Goal: Task Accomplishment & Management: Use online tool/utility

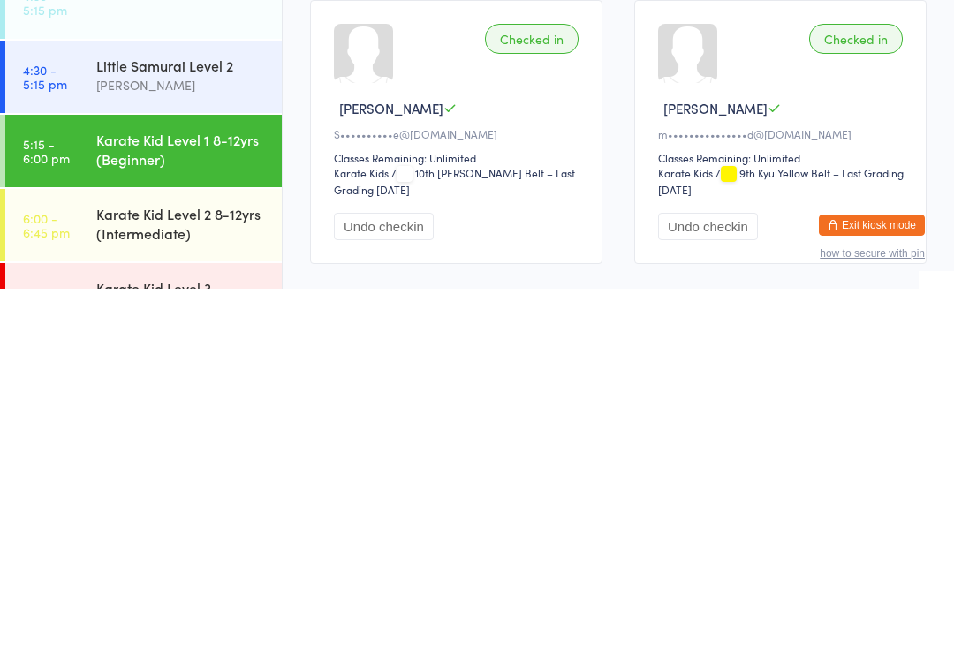
scroll to position [228, 0]
click at [214, 564] on div "Karate Kid Level 2 8-12yrs (Intermediate)" at bounding box center [181, 583] width 170 height 39
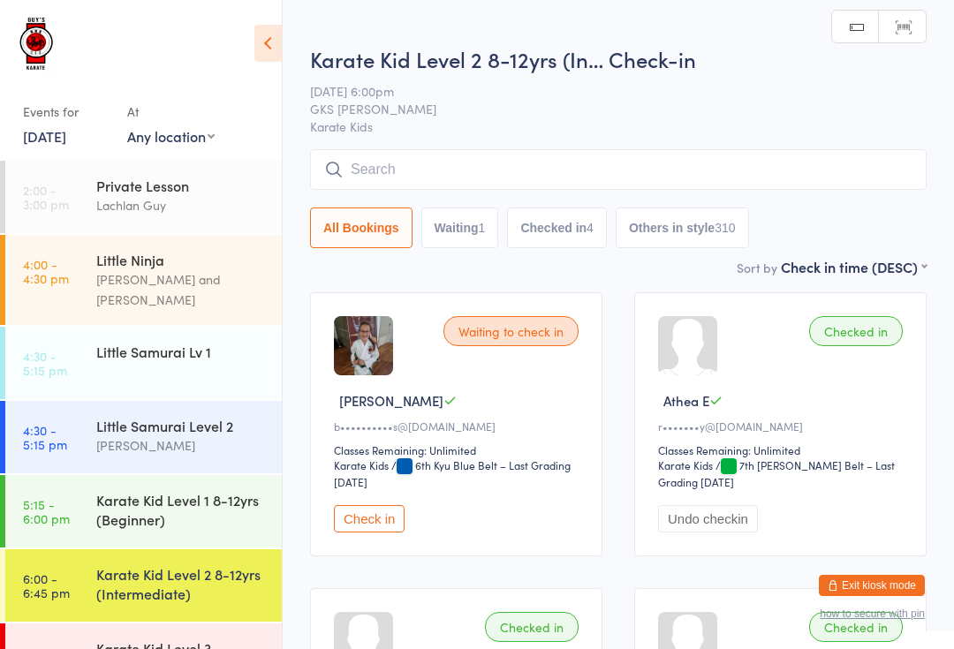
click at [580, 159] on input "search" at bounding box center [618, 169] width 617 height 41
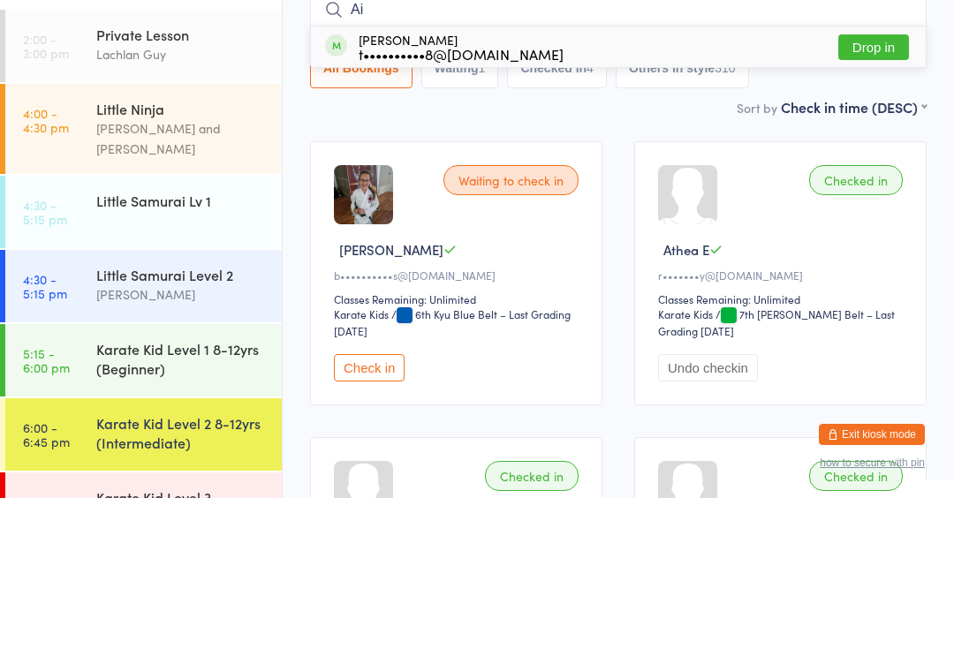
type input "Ai"
click at [877, 186] on button "Drop in" at bounding box center [873, 199] width 71 height 26
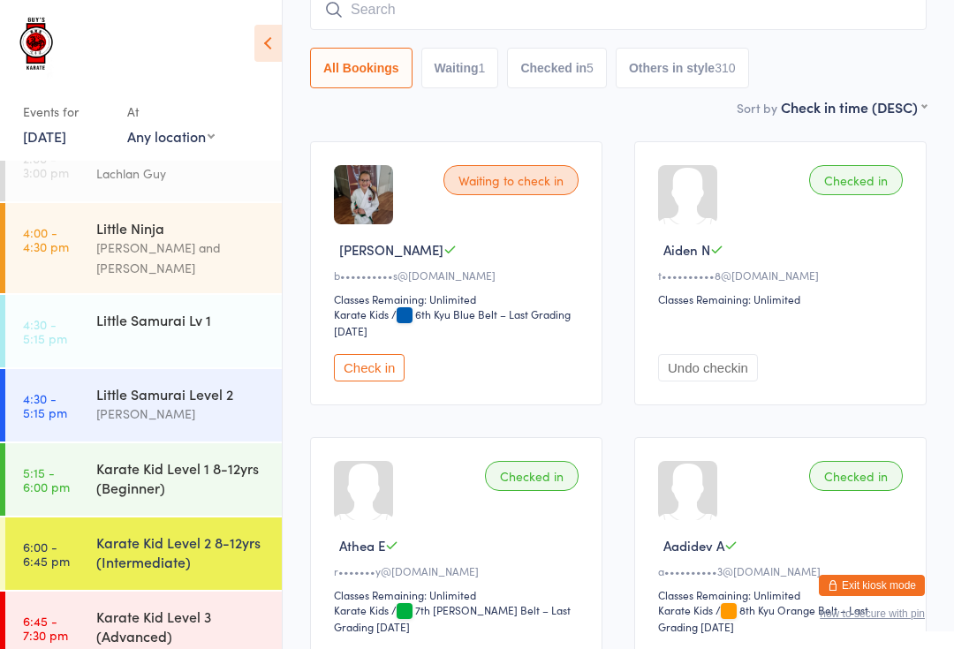
scroll to position [31, 0]
click at [158, 613] on div "Karate Kid Level 3 (Advanced)" at bounding box center [181, 627] width 170 height 39
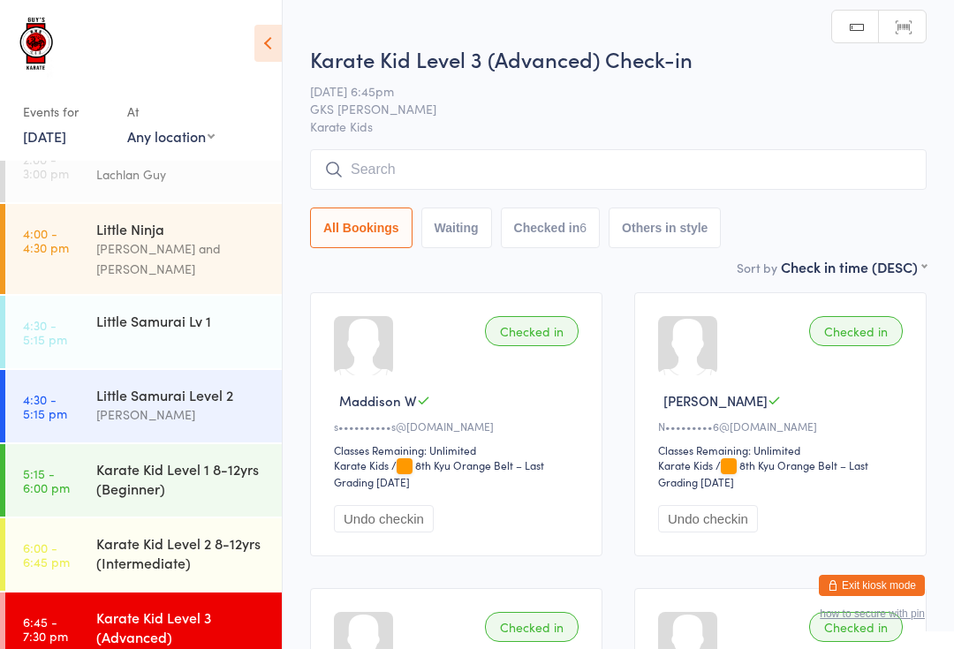
click at [515, 168] on input "search" at bounding box center [618, 169] width 617 height 41
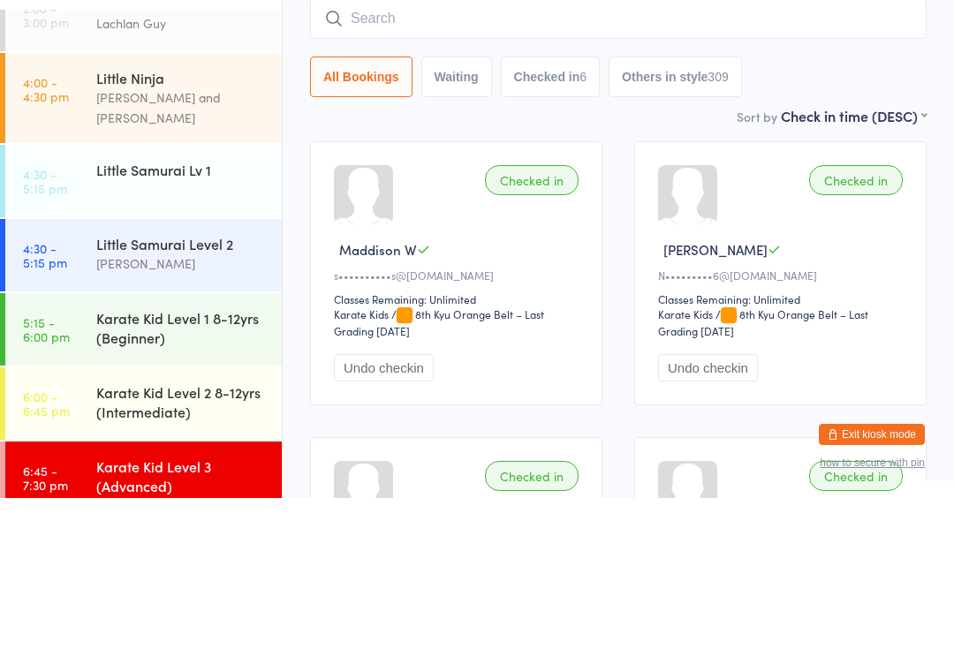
type input "K"
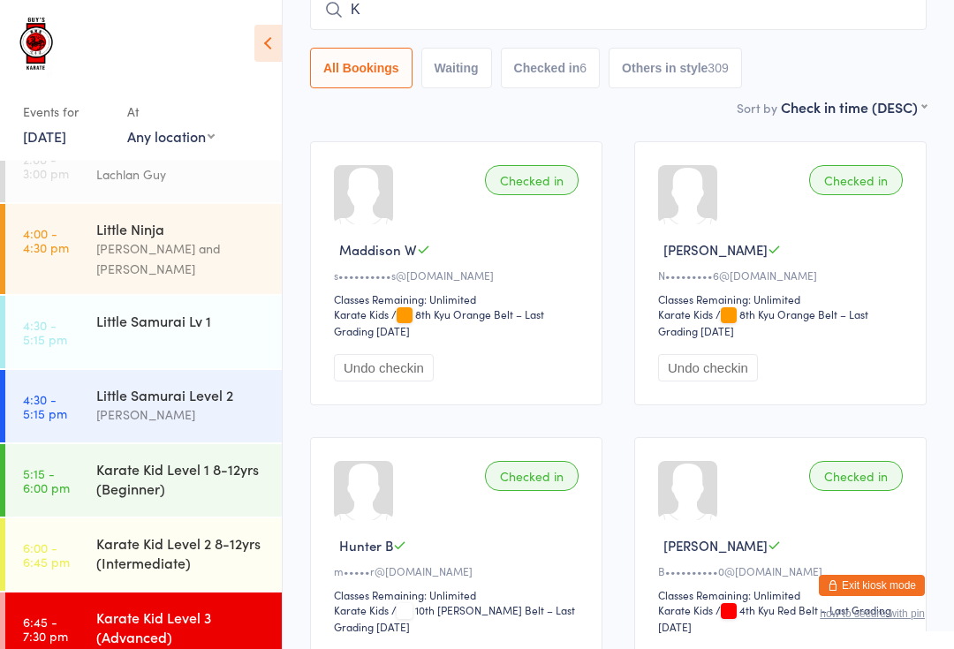
click at [144, 608] on div "Karate Kid Level 3 (Advanced)" at bounding box center [181, 627] width 170 height 39
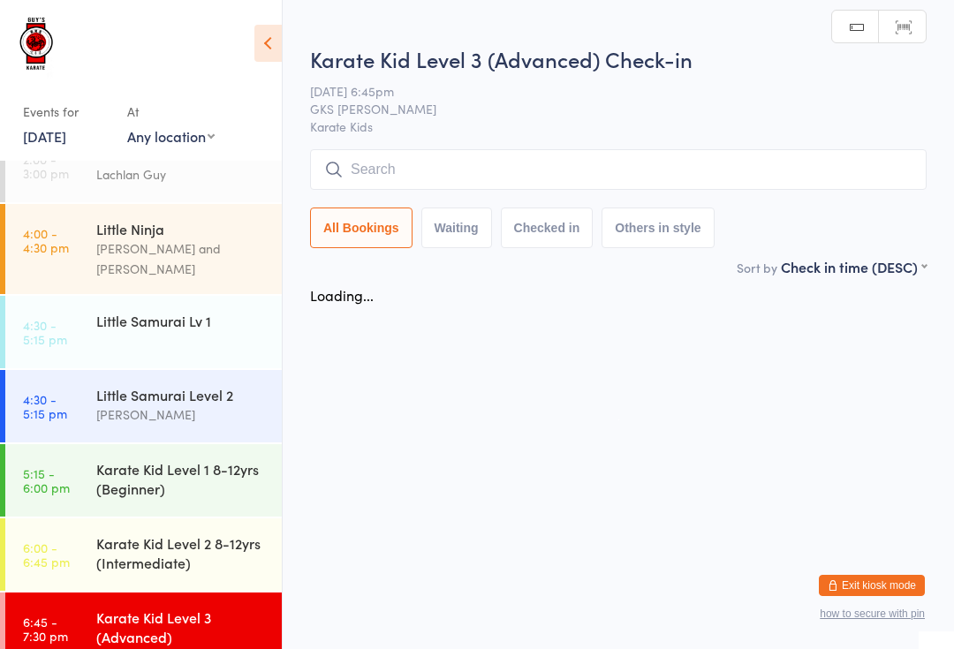
scroll to position [0, 0]
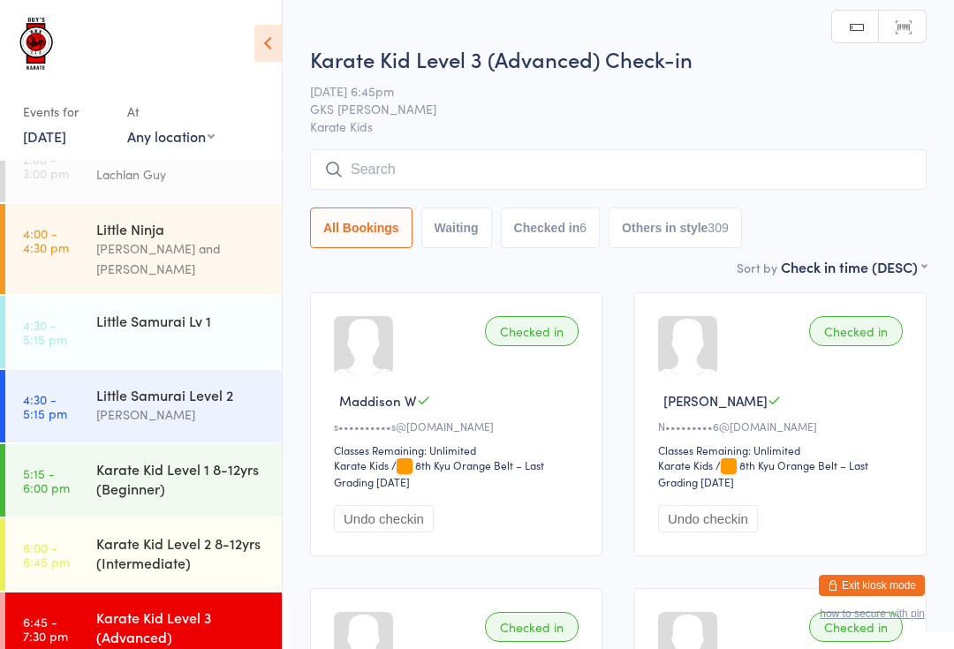
click at [125, 635] on div "Karate Kid Level 3 (Advanced)" at bounding box center [189, 627] width 186 height 69
click at [527, 163] on input "search" at bounding box center [618, 169] width 617 height 41
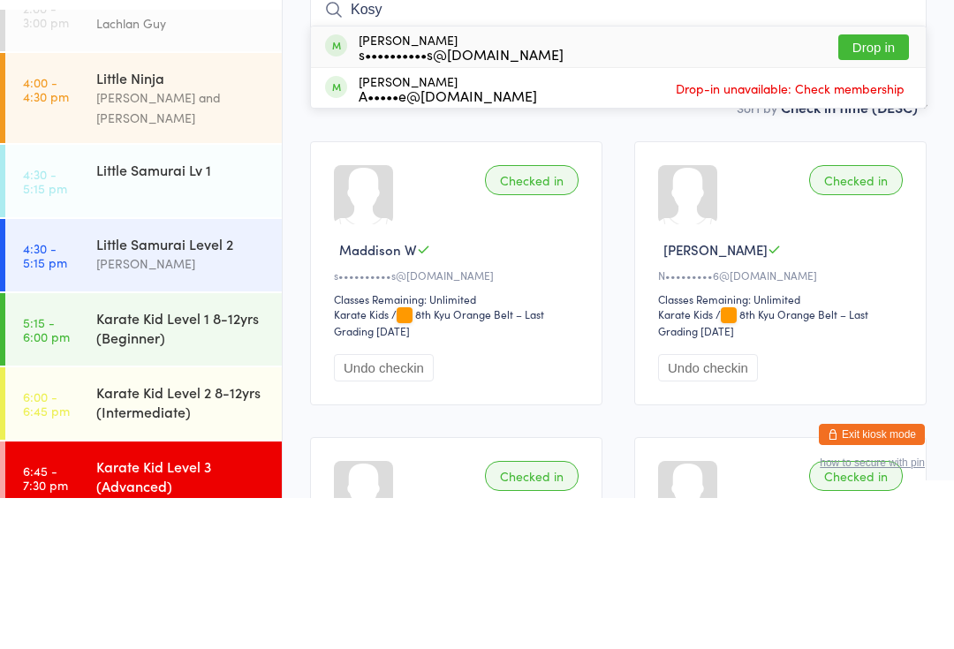
type input "Kosy"
click at [875, 186] on button "Drop in" at bounding box center [873, 199] width 71 height 26
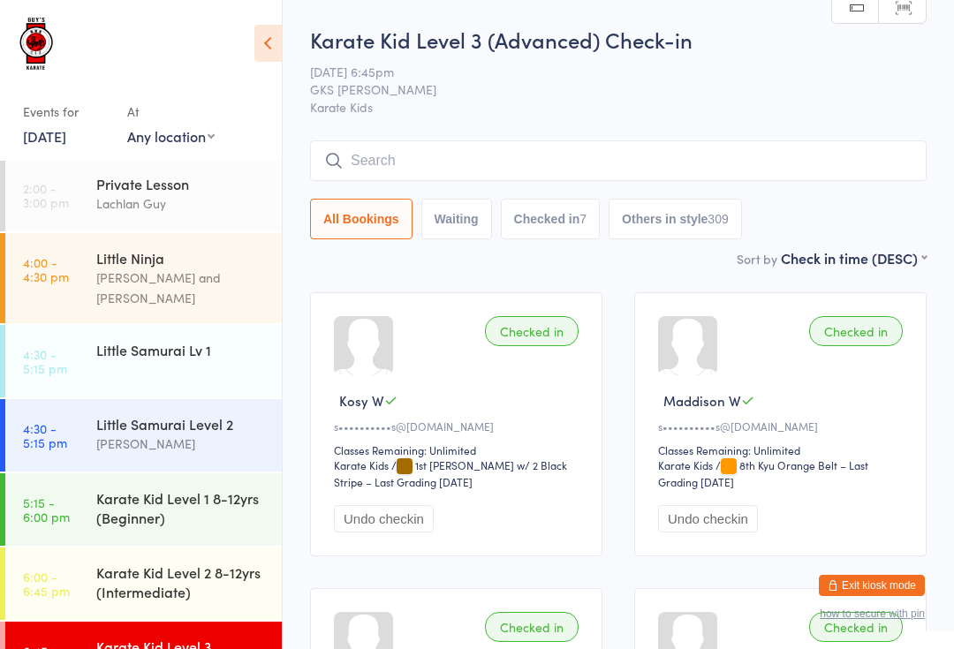
click at [184, 563] on div "Karate Kid Level 2 8-12yrs (Intermediate)" at bounding box center [181, 582] width 170 height 39
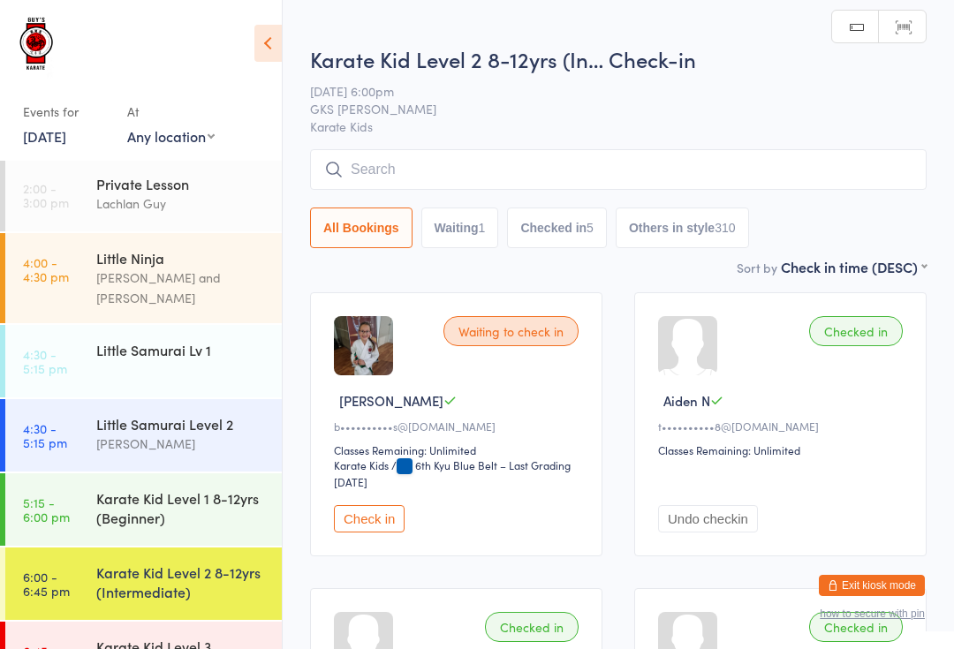
click at [648, 155] on input "search" at bounding box center [618, 169] width 617 height 41
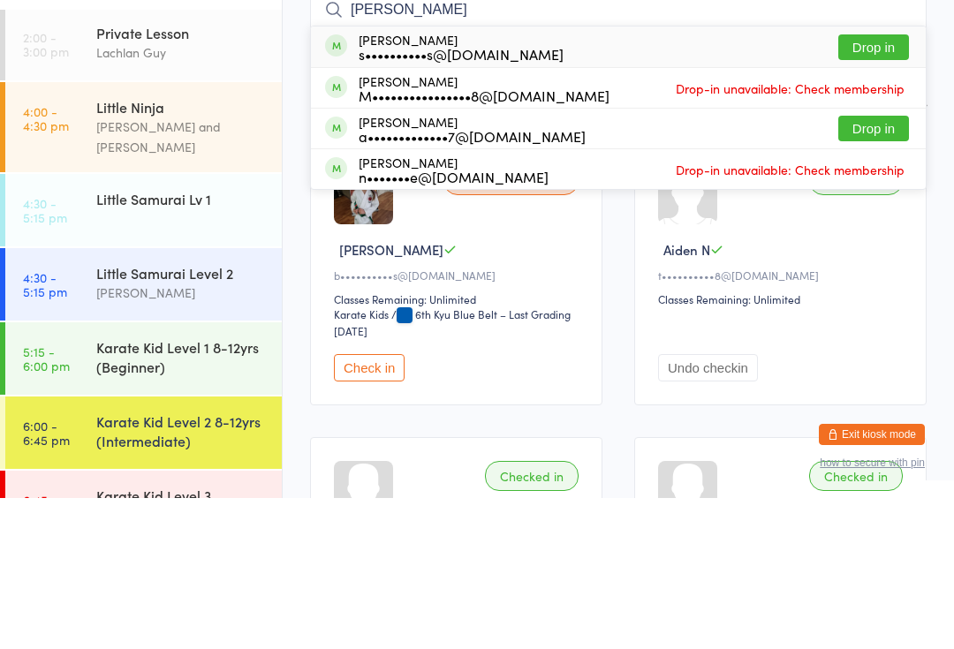
type input "[PERSON_NAME]"
click at [875, 186] on button "Drop in" at bounding box center [873, 199] width 71 height 26
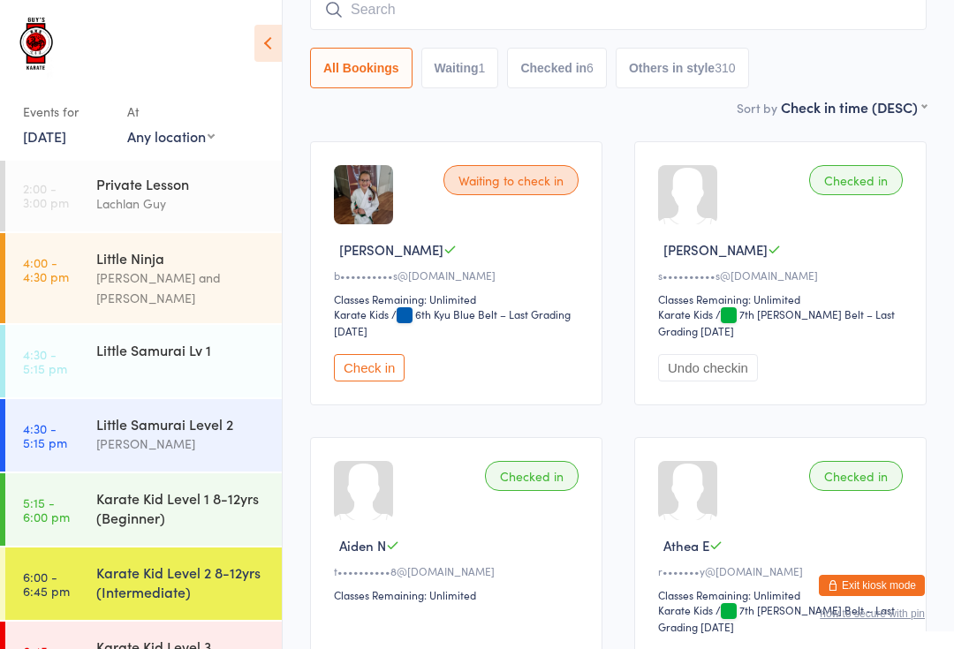
click at [373, 382] on button "Check in" at bounding box center [369, 367] width 71 height 27
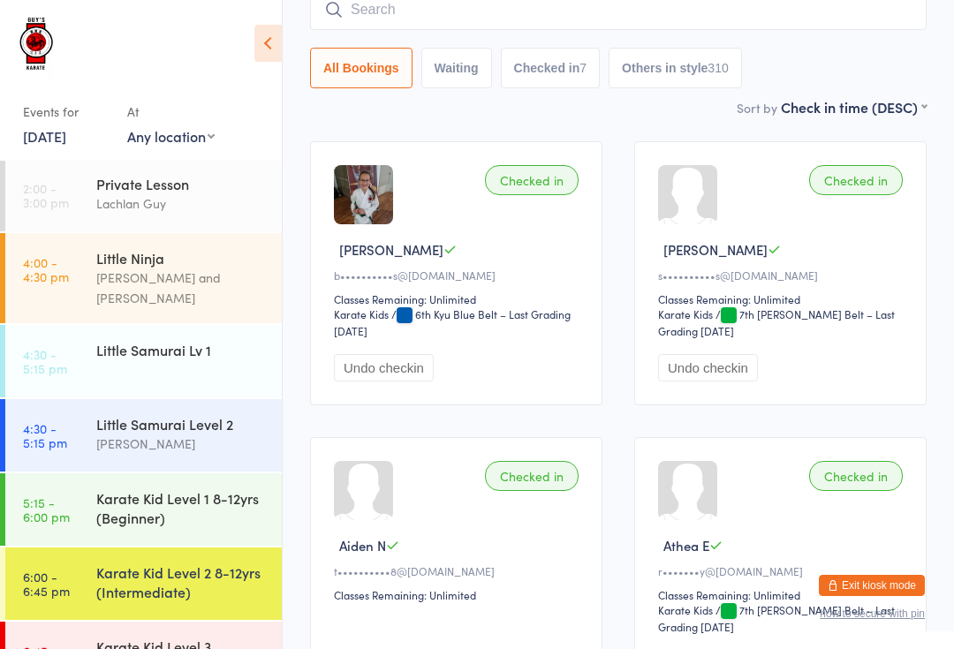
click at [693, 13] on input "search" at bounding box center [618, 9] width 617 height 41
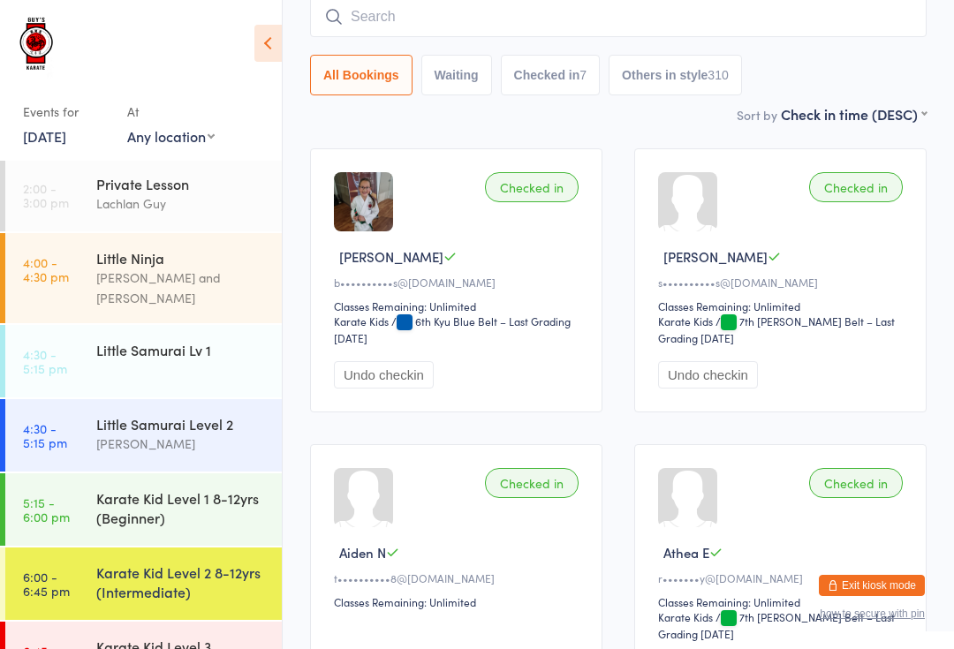
scroll to position [142, 0]
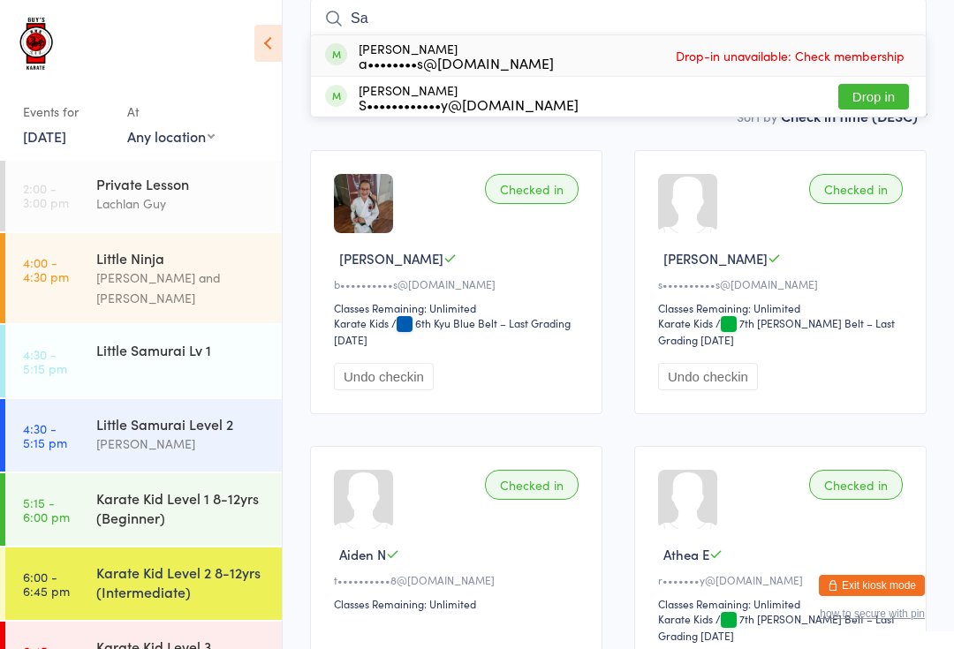
type input "Sa"
click at [882, 97] on button "Drop in" at bounding box center [873, 97] width 71 height 26
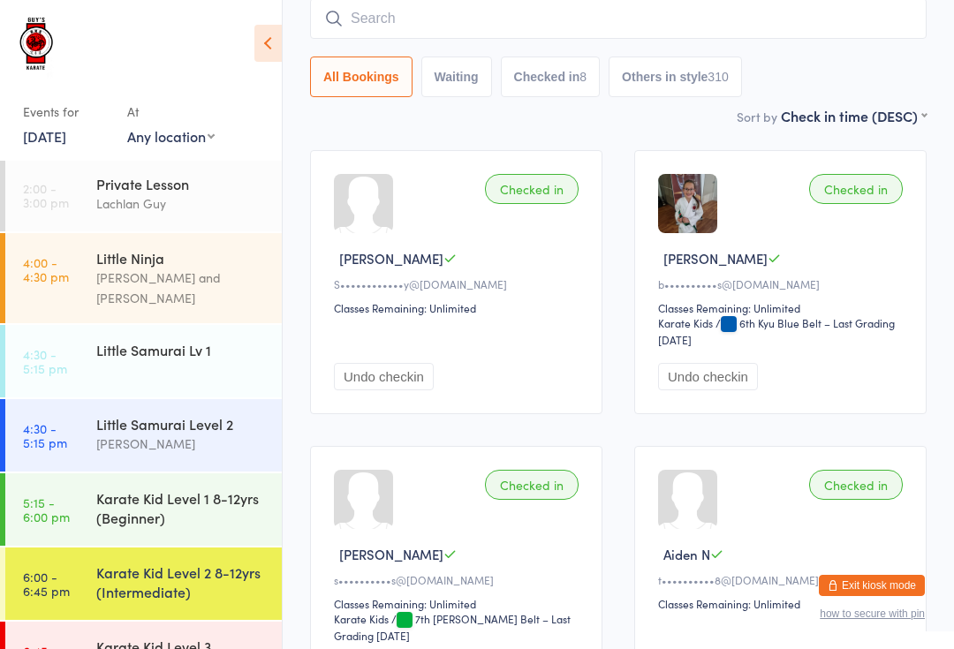
click at [696, 20] on input "search" at bounding box center [618, 18] width 617 height 41
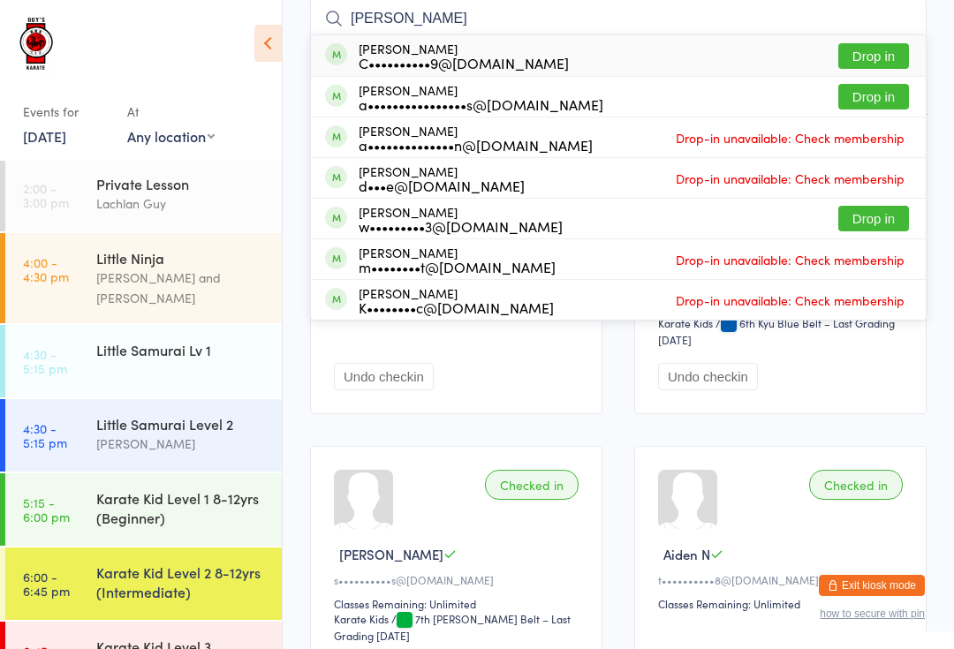
type input "[PERSON_NAME]"
click at [888, 57] on button "Drop in" at bounding box center [873, 56] width 71 height 26
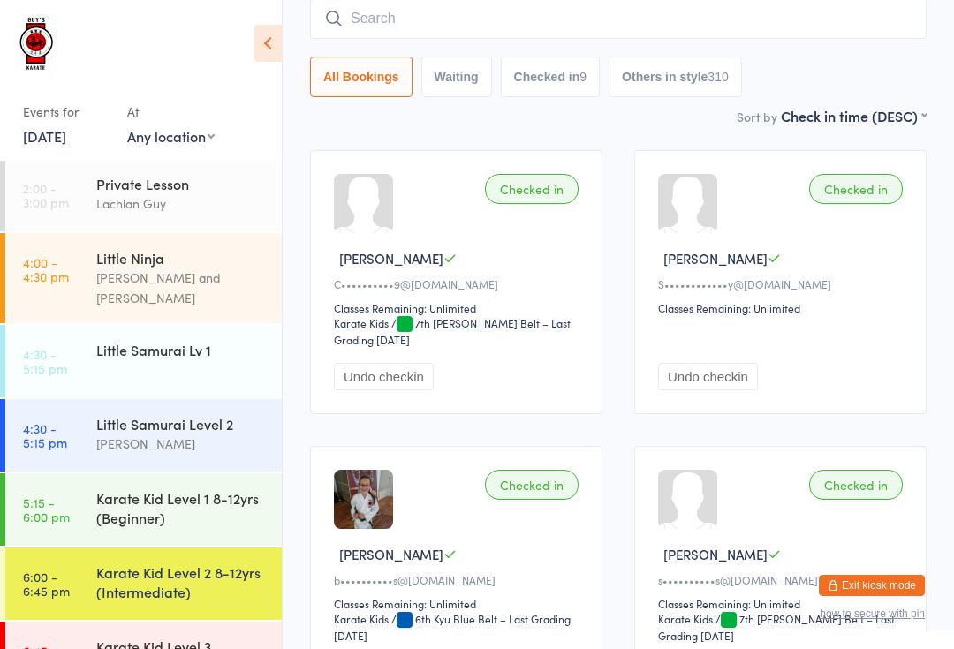
click at [833, 11] on input "search" at bounding box center [618, 18] width 617 height 41
click at [796, 1] on input "search" at bounding box center [618, 18] width 617 height 41
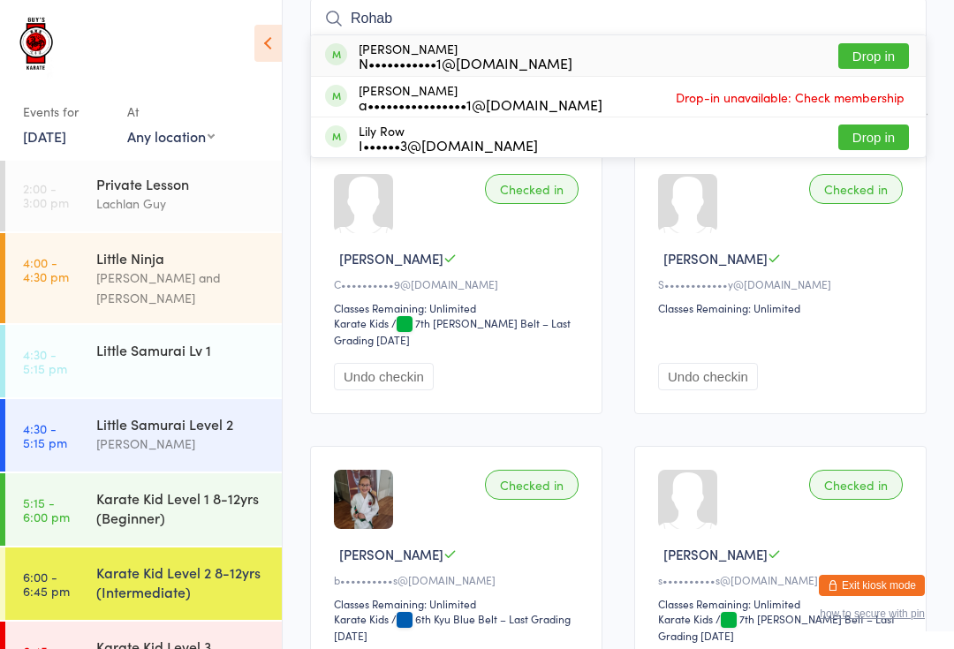
type input "Rohab"
click at [886, 43] on button "Drop in" at bounding box center [873, 56] width 71 height 26
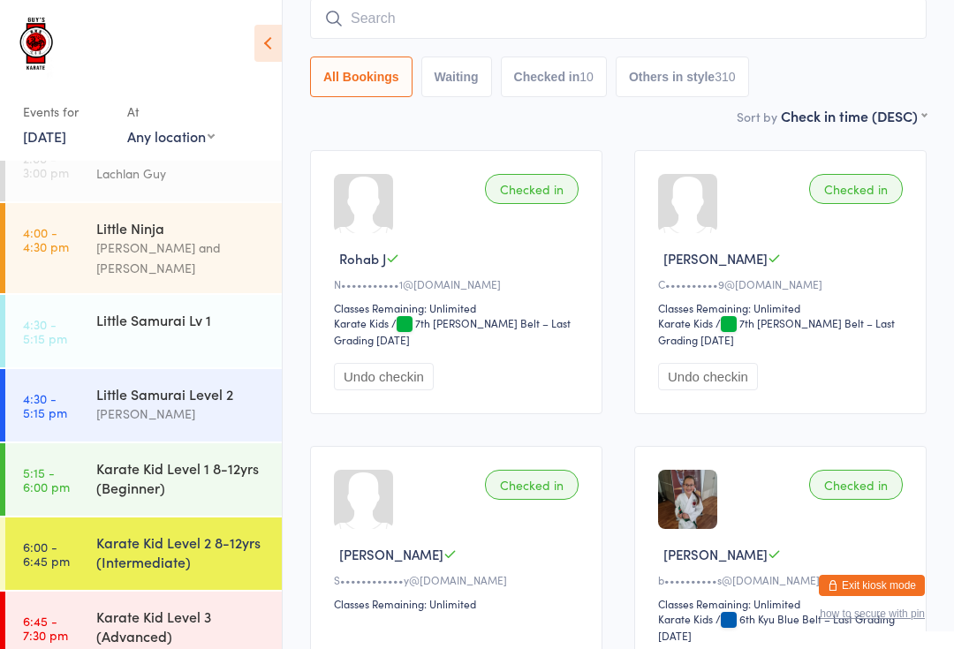
scroll to position [31, 0]
click at [191, 544] on div "Karate Kid Level 2 8-12yrs (Intermediate)" at bounding box center [181, 553] width 170 height 39
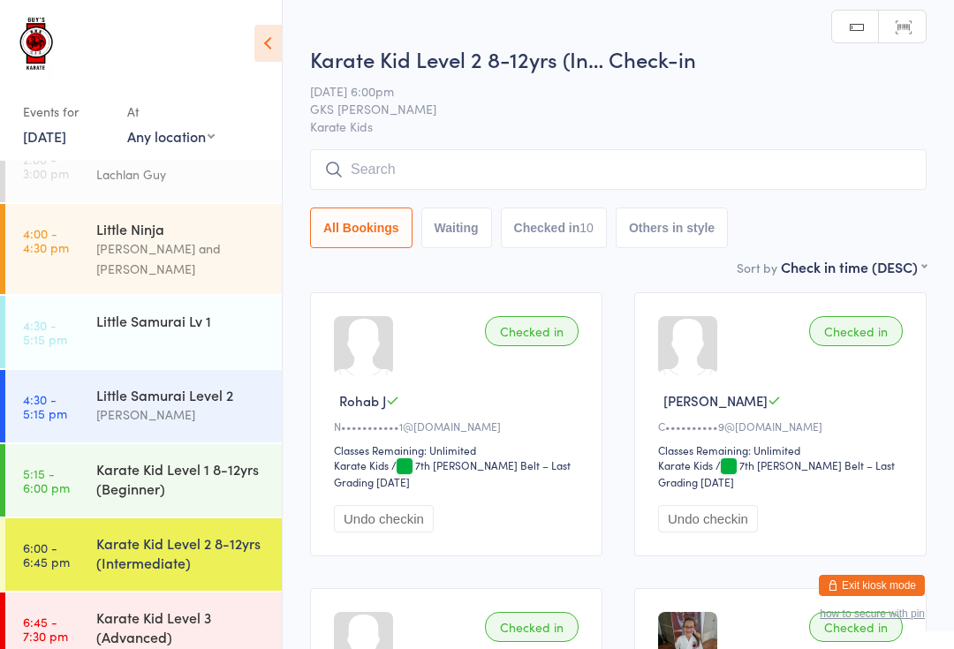
click at [521, 166] on input "search" at bounding box center [618, 169] width 617 height 41
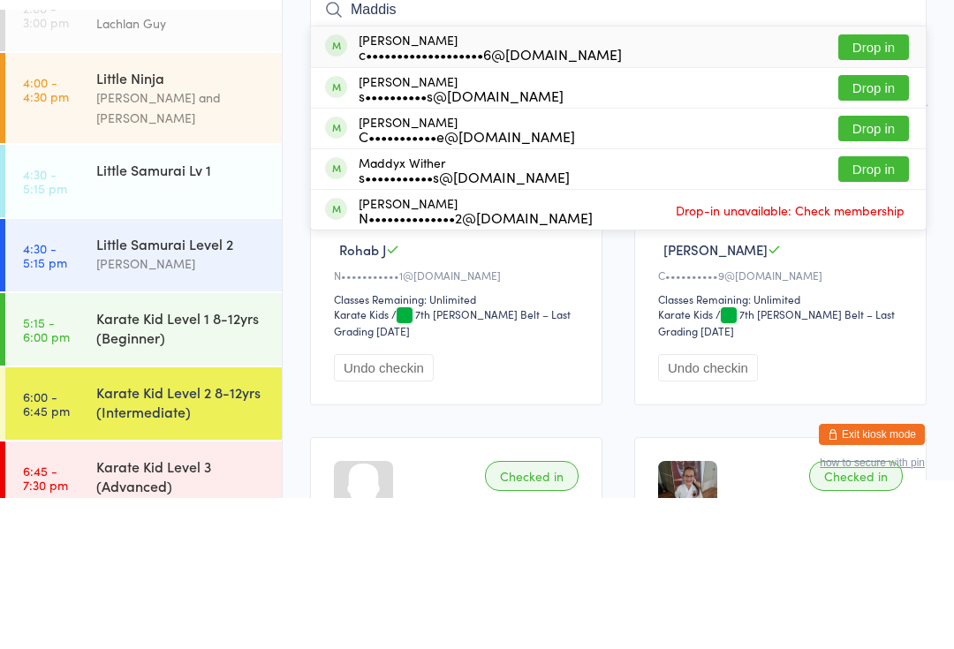
type input "Maddis"
click at [878, 186] on button "Drop in" at bounding box center [873, 199] width 71 height 26
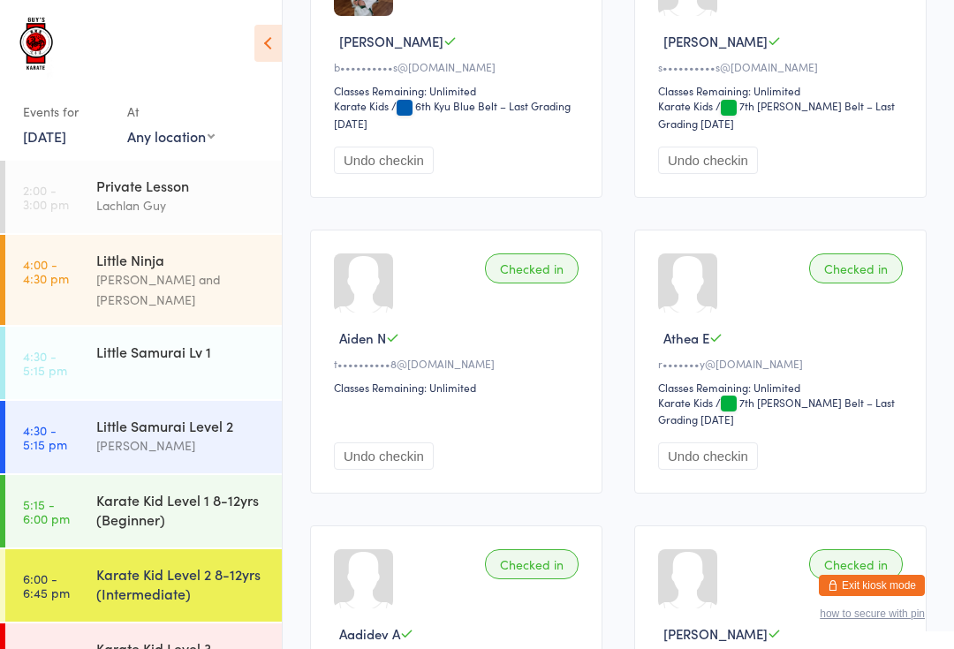
scroll to position [947, 0]
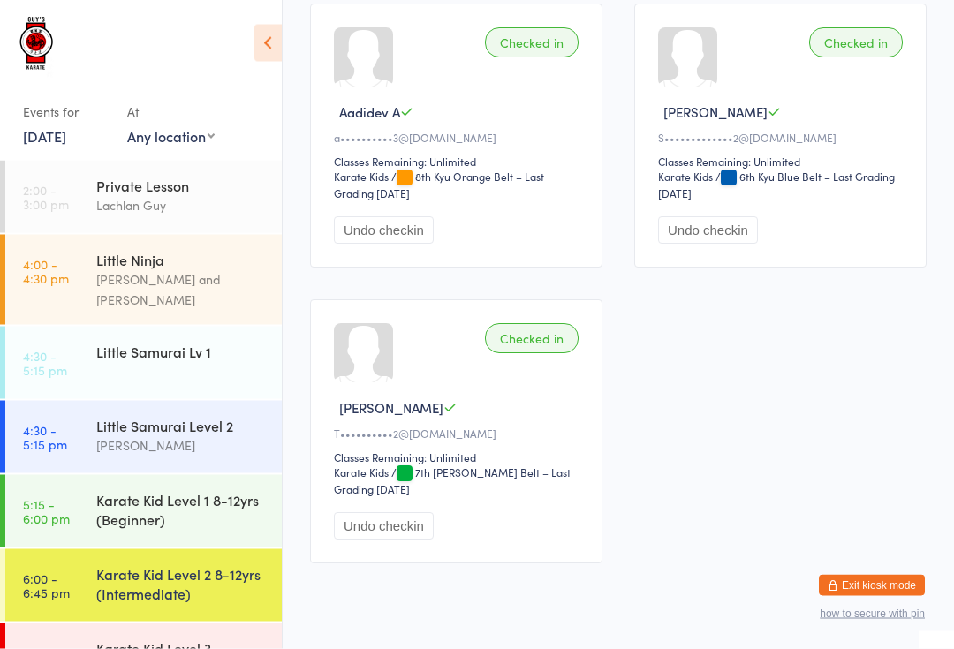
click at [414, 245] on button "Undo checkin" at bounding box center [384, 230] width 100 height 27
click at [160, 648] on div "Karate Kid Level 3 (Advanced)" at bounding box center [189, 658] width 186 height 69
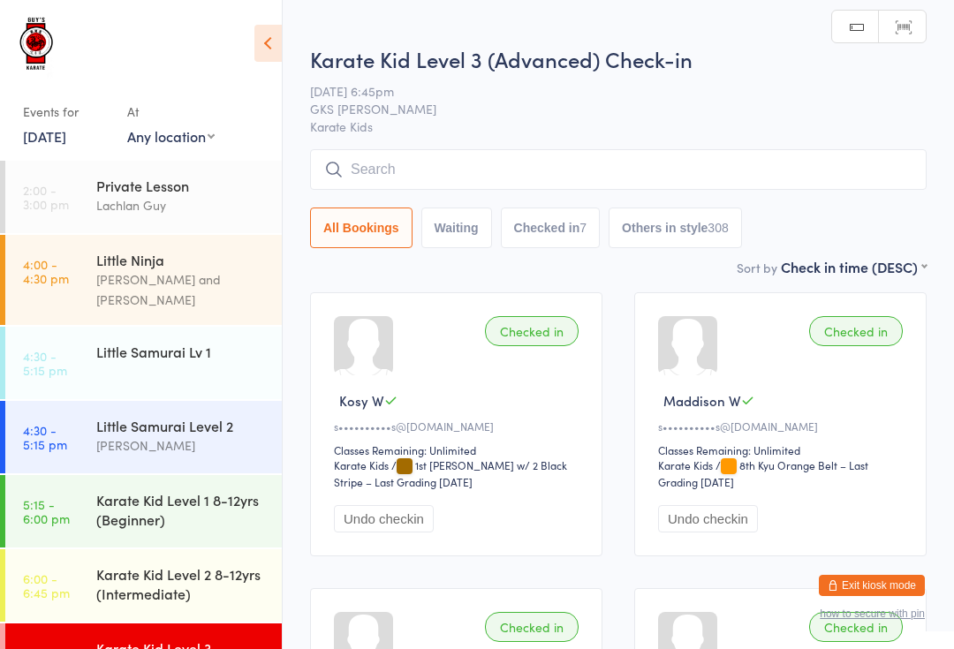
click at [559, 173] on input "search" at bounding box center [618, 169] width 617 height 41
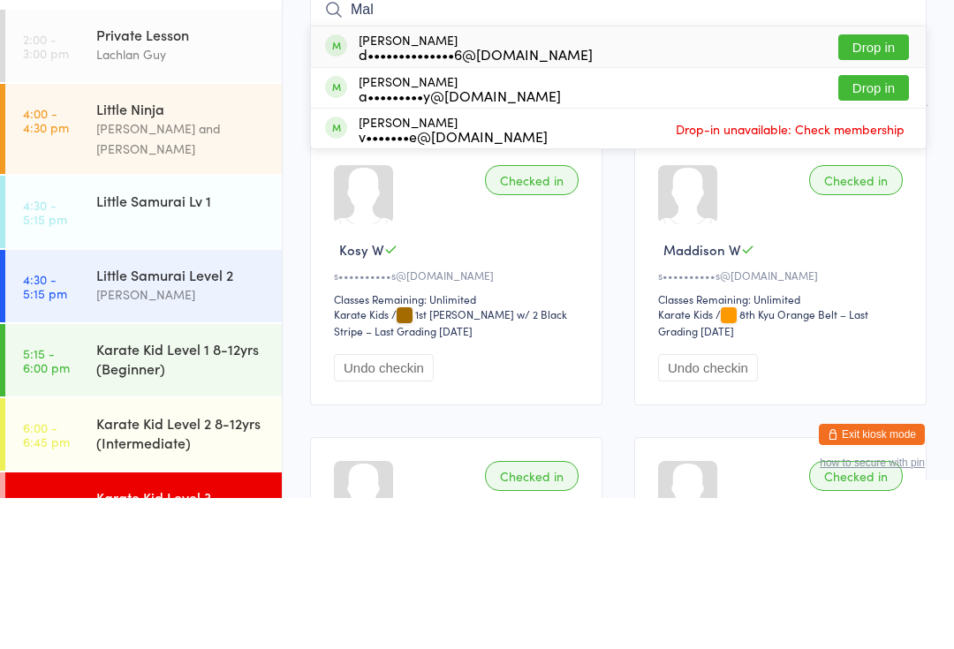
type input "Mal"
click at [888, 226] on button "Drop in" at bounding box center [873, 239] width 71 height 26
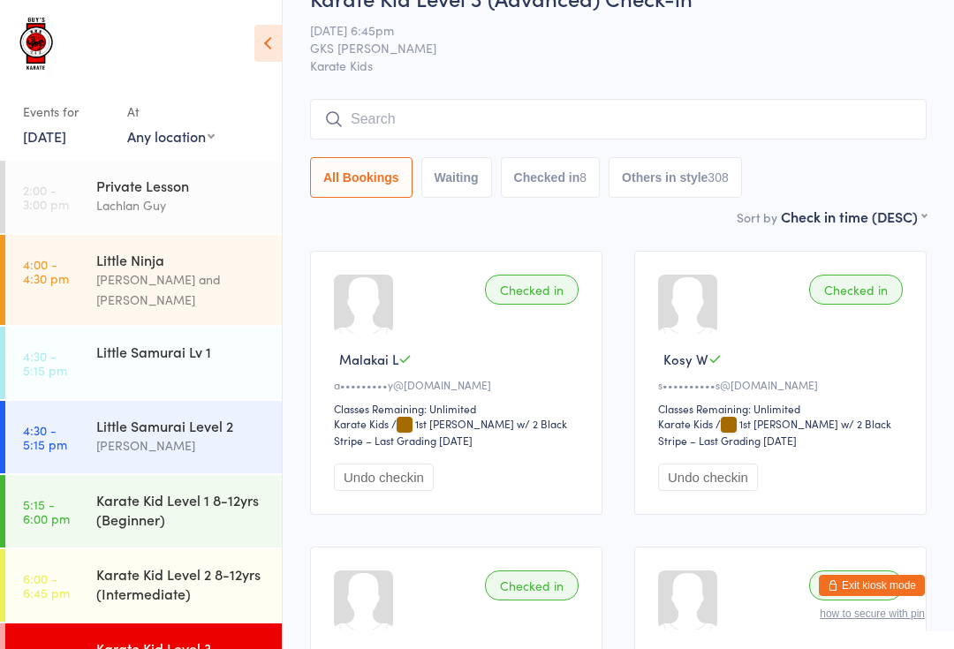
scroll to position [31, 0]
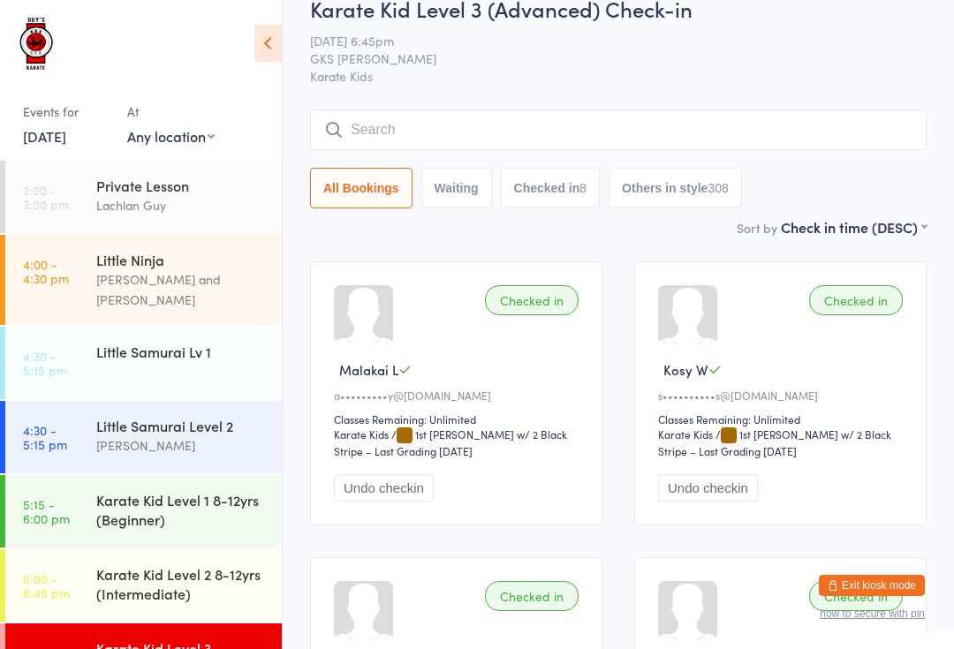
click at [481, 114] on input "search" at bounding box center [618, 130] width 617 height 41
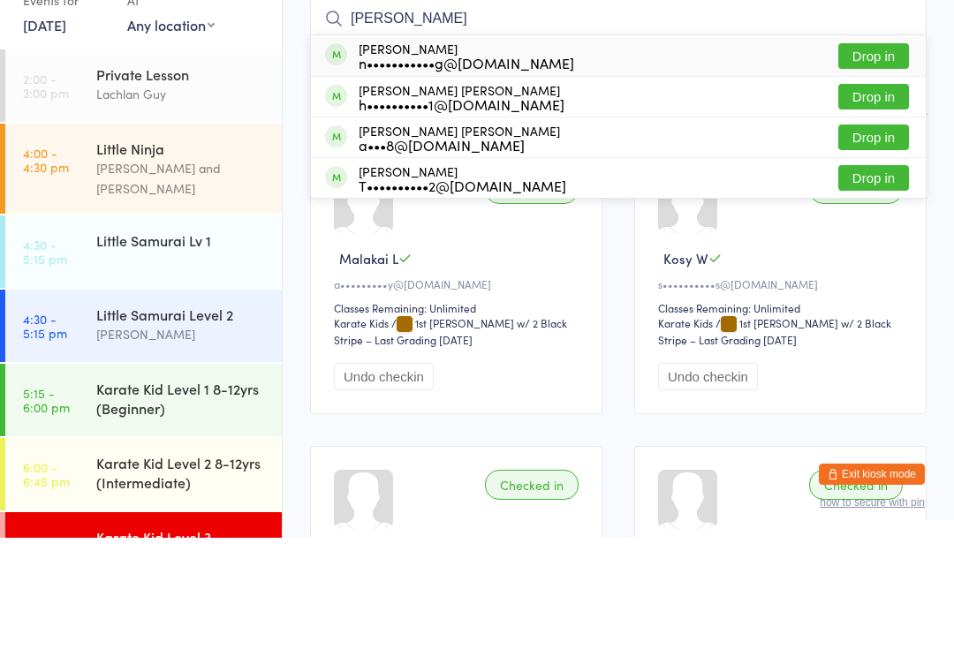
type input "[PERSON_NAME]"
click at [487, 208] on div "h••••••••••1@[DOMAIN_NAME]" at bounding box center [462, 215] width 206 height 14
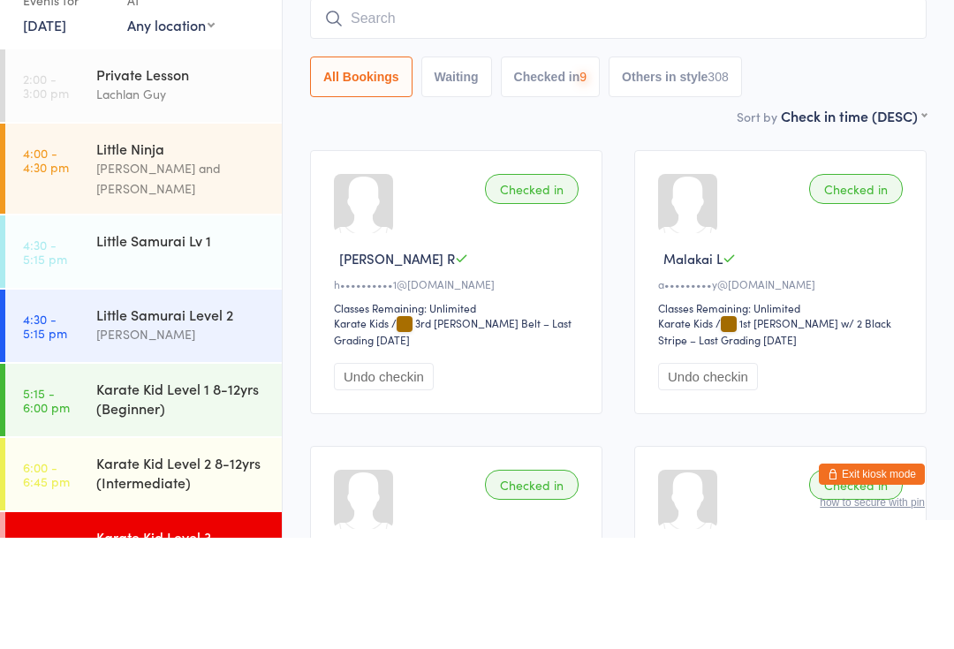
scroll to position [142, 0]
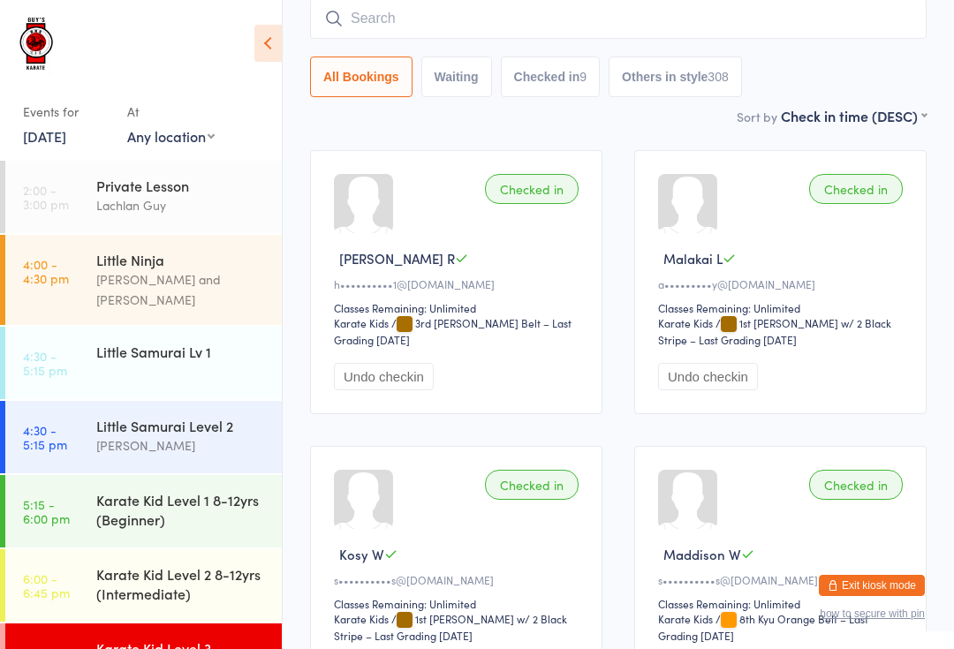
click at [885, 1] on input "search" at bounding box center [618, 18] width 617 height 41
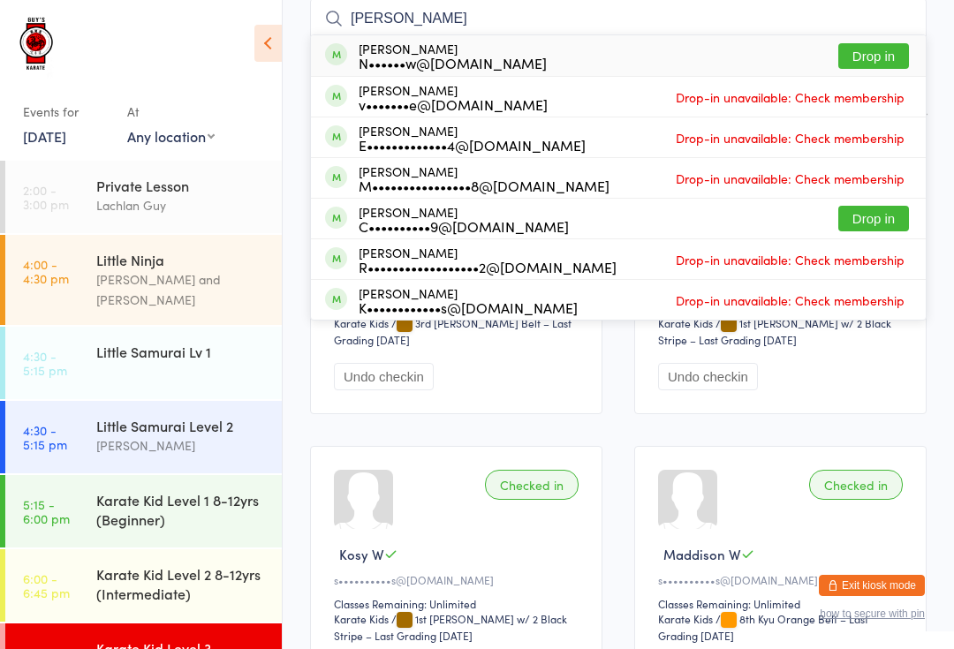
type input "[PERSON_NAME]"
click at [899, 53] on button "Drop in" at bounding box center [873, 56] width 71 height 26
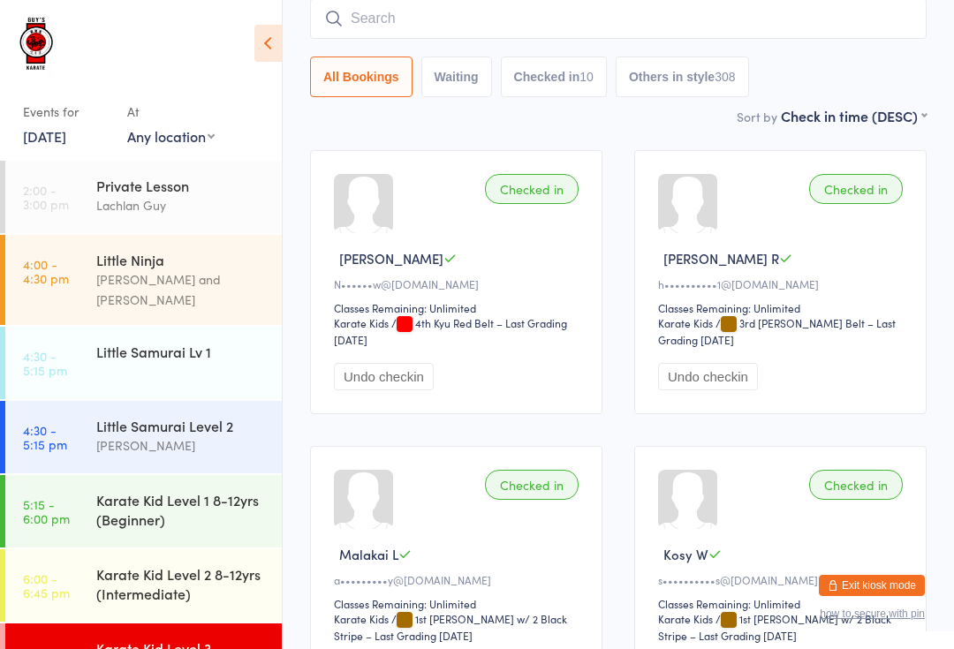
click at [835, 11] on input "search" at bounding box center [618, 18] width 617 height 41
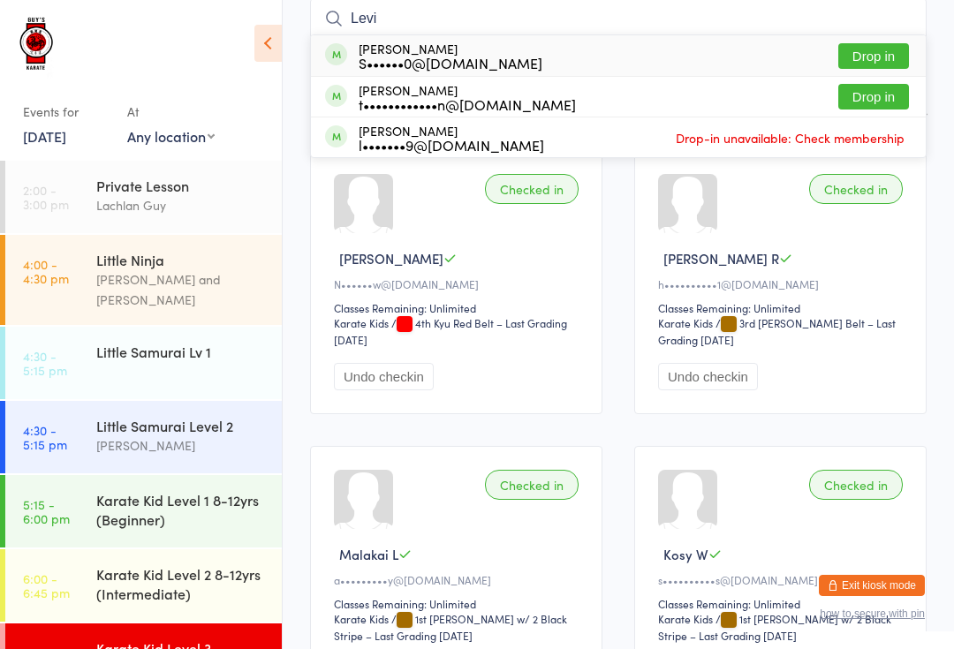
type input "Levi"
click at [877, 53] on button "Drop in" at bounding box center [873, 56] width 71 height 26
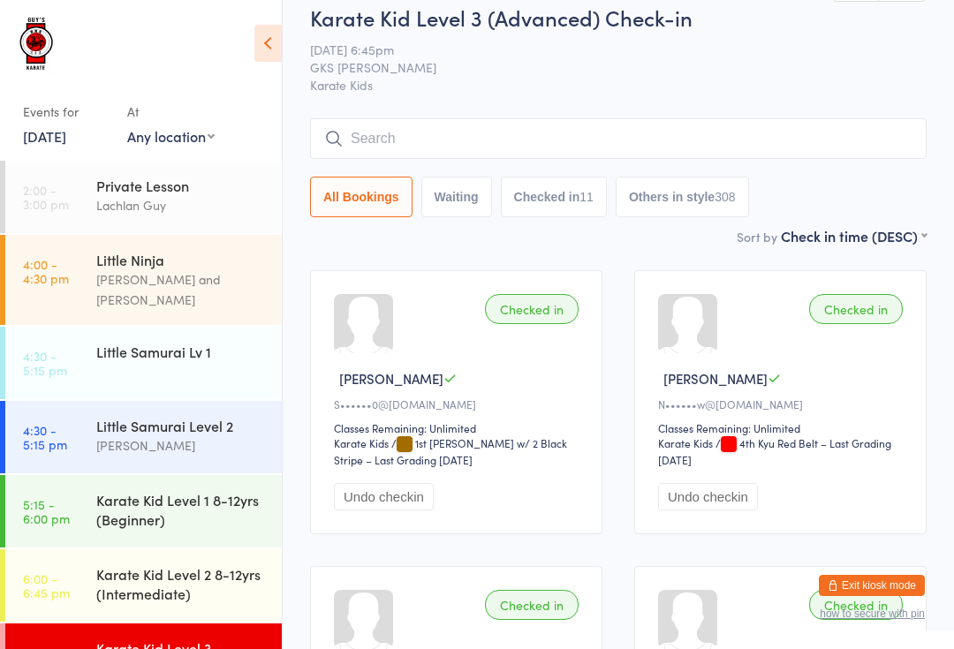
scroll to position [4, 0]
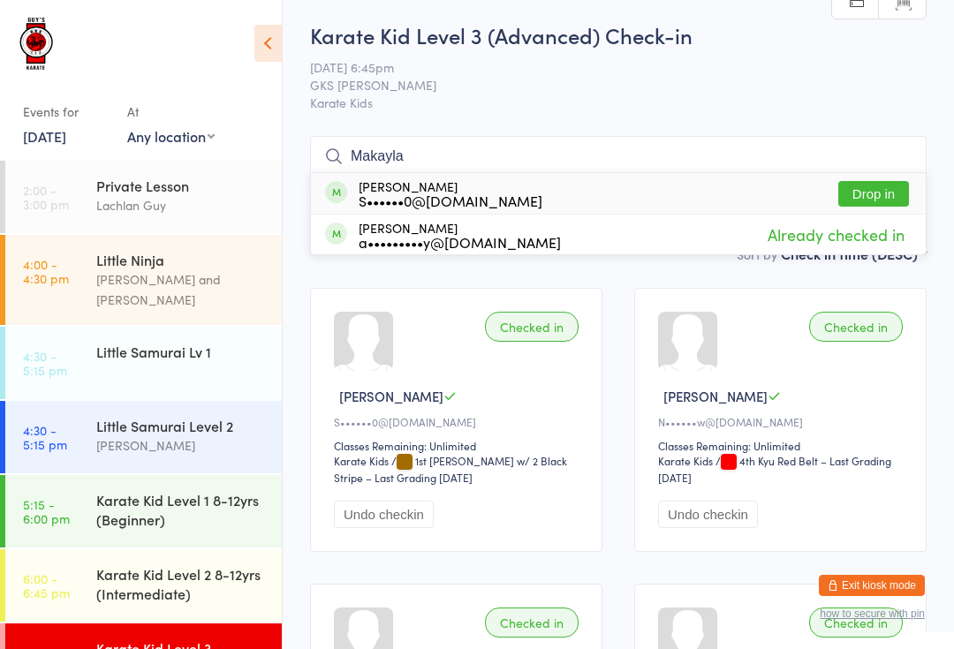
type input "Makayla"
click at [875, 184] on button "Drop in" at bounding box center [873, 194] width 71 height 26
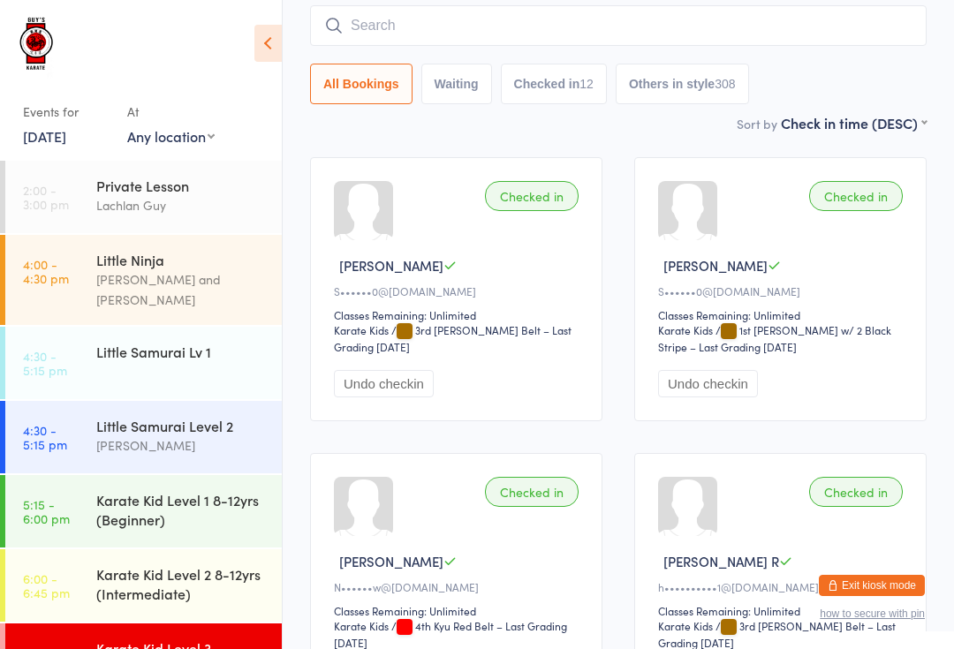
scroll to position [131, 0]
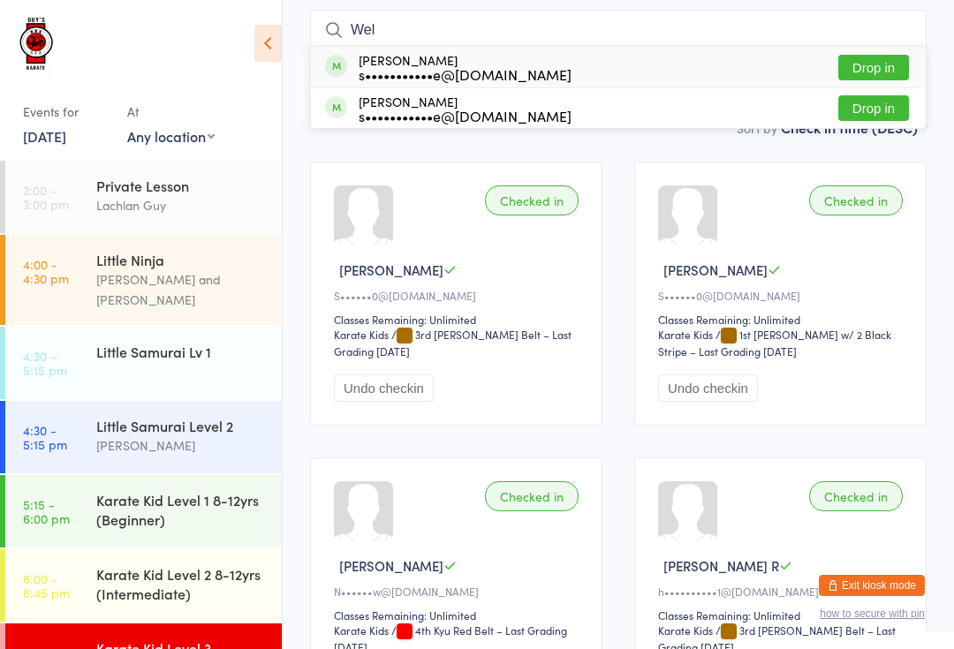
type input "Wel"
click at [867, 121] on button "Drop in" at bounding box center [873, 108] width 71 height 26
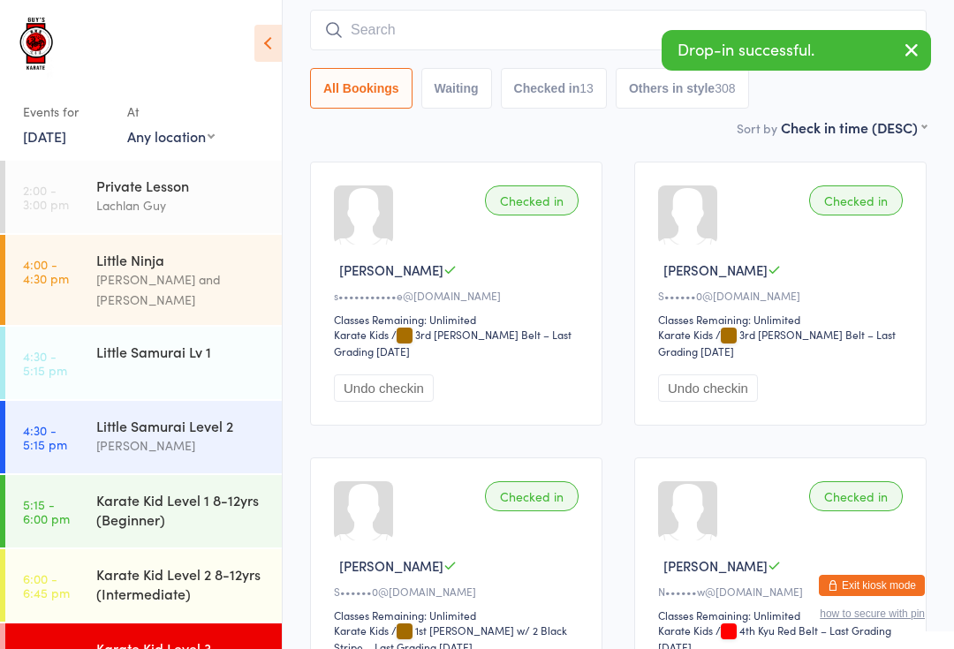
click at [452, 29] on input "search" at bounding box center [618, 30] width 617 height 41
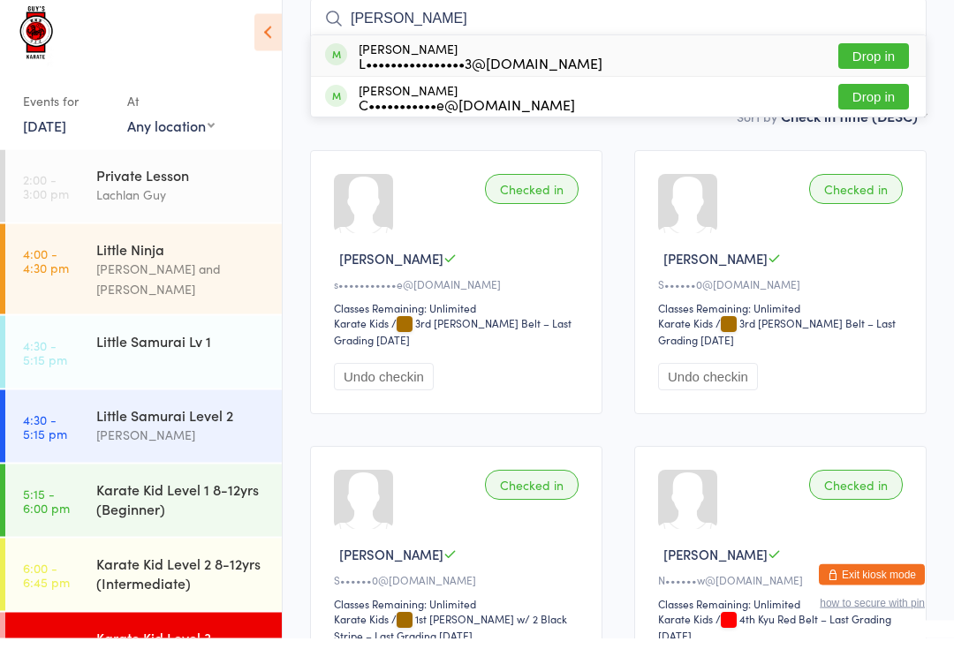
type input "[PERSON_NAME]"
click at [870, 55] on button "Drop in" at bounding box center [873, 68] width 71 height 26
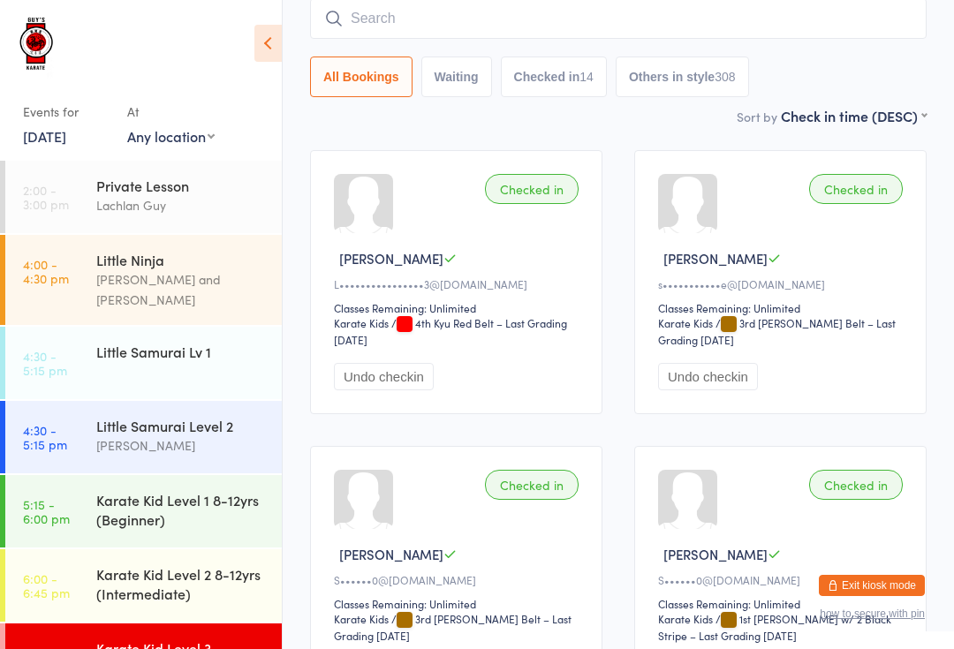
click at [677, 16] on input "search" at bounding box center [618, 18] width 617 height 41
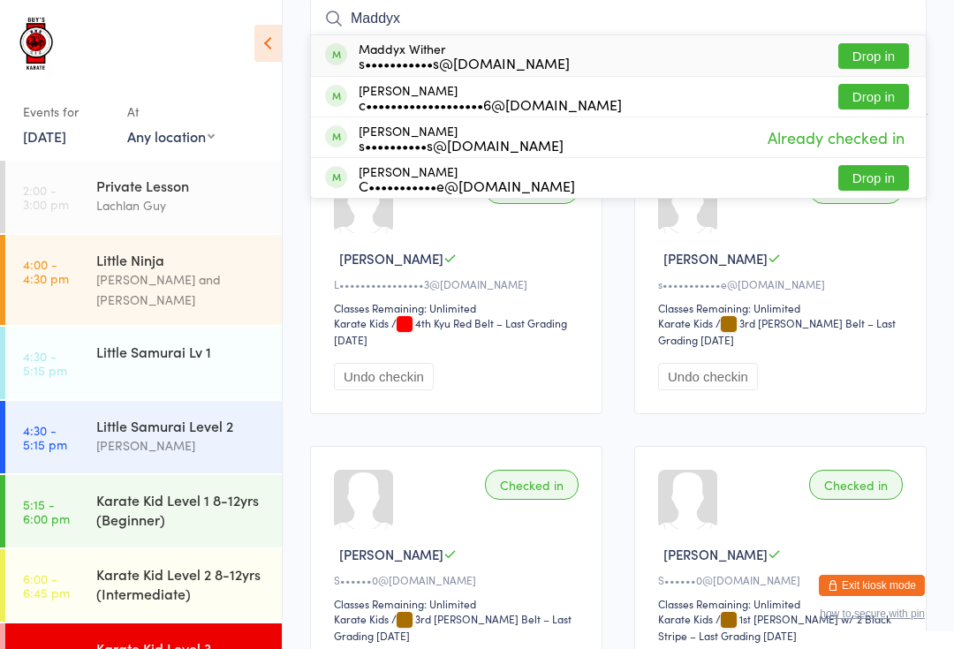
type input "Maddyx"
click at [885, 43] on button "Drop in" at bounding box center [873, 56] width 71 height 26
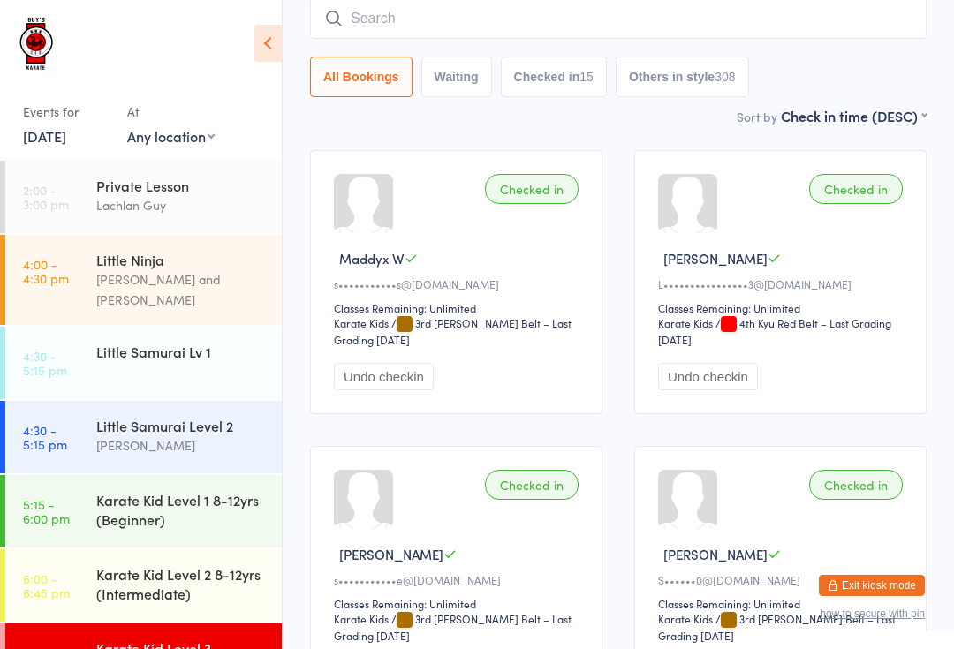
click at [899, 11] on input "search" at bounding box center [618, 18] width 617 height 41
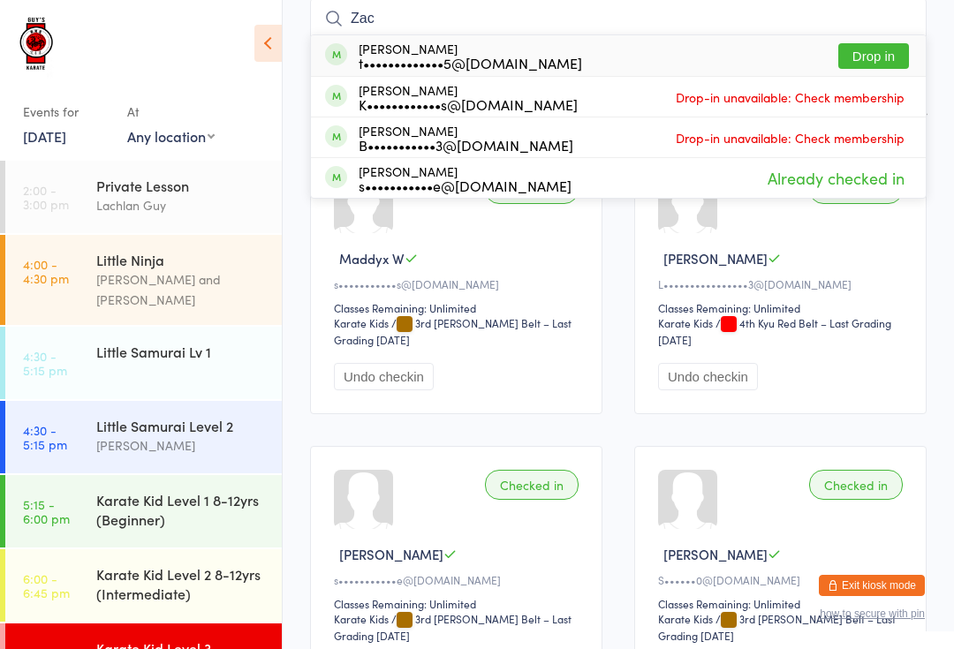
type input "Zac"
click at [891, 57] on button "Drop in" at bounding box center [873, 56] width 71 height 26
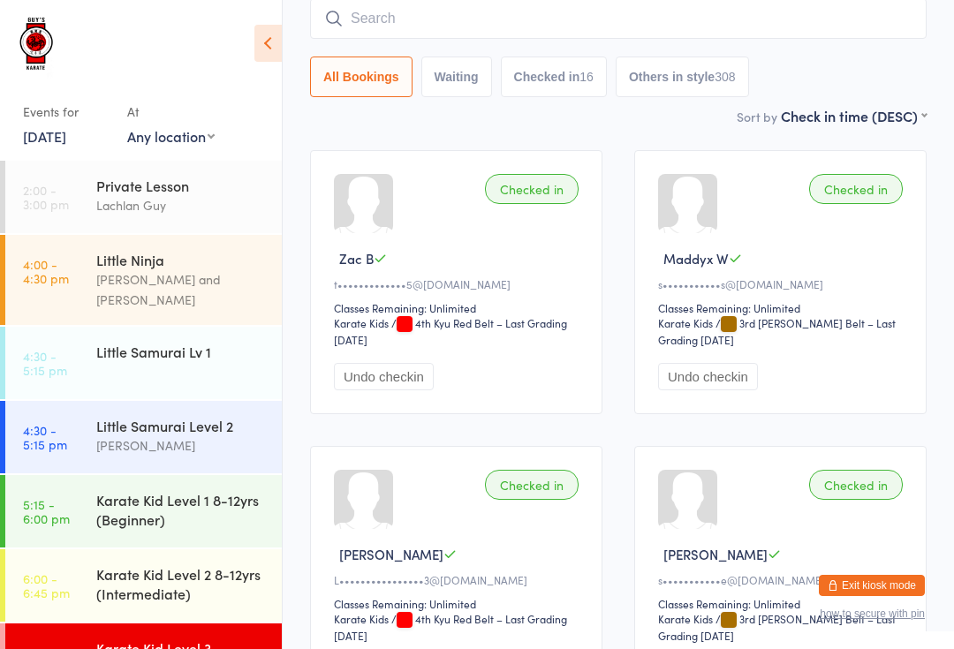
click at [656, 9] on input "search" at bounding box center [618, 18] width 617 height 41
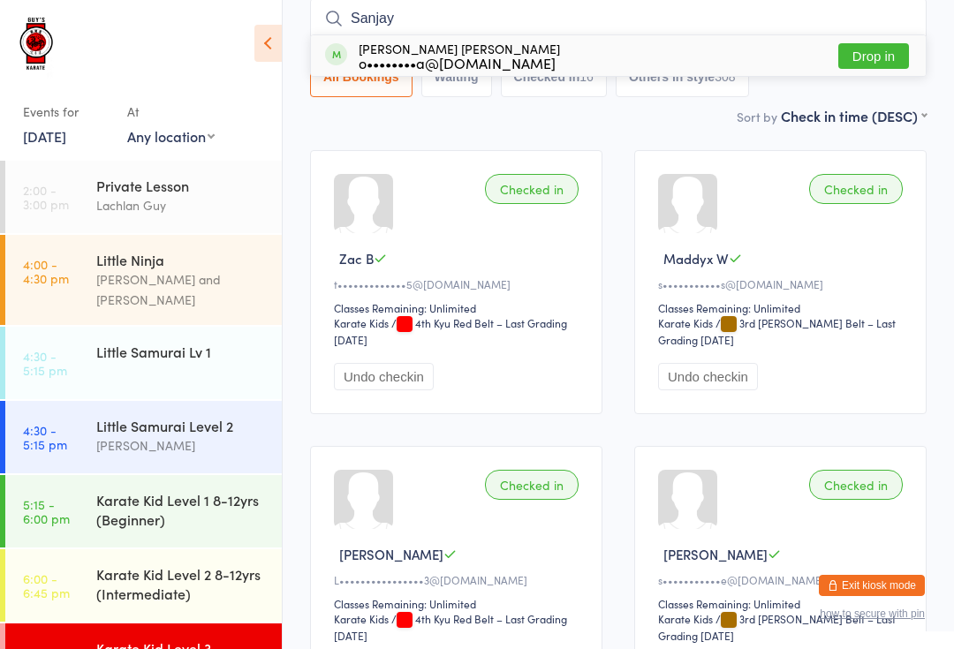
type input "Sanjay"
click at [866, 57] on button "Drop in" at bounding box center [873, 56] width 71 height 26
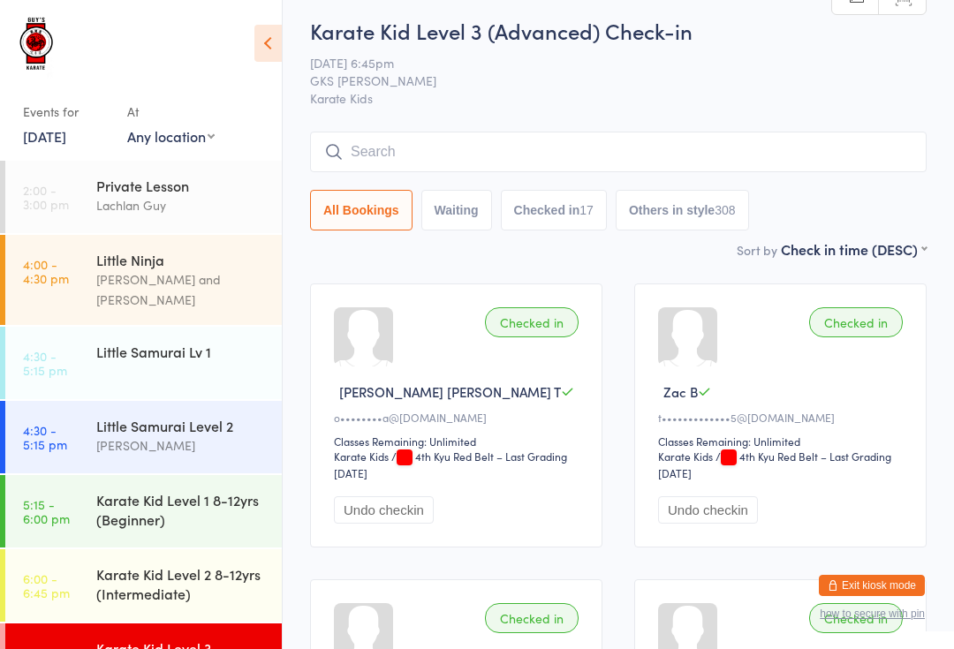
scroll to position [0, 0]
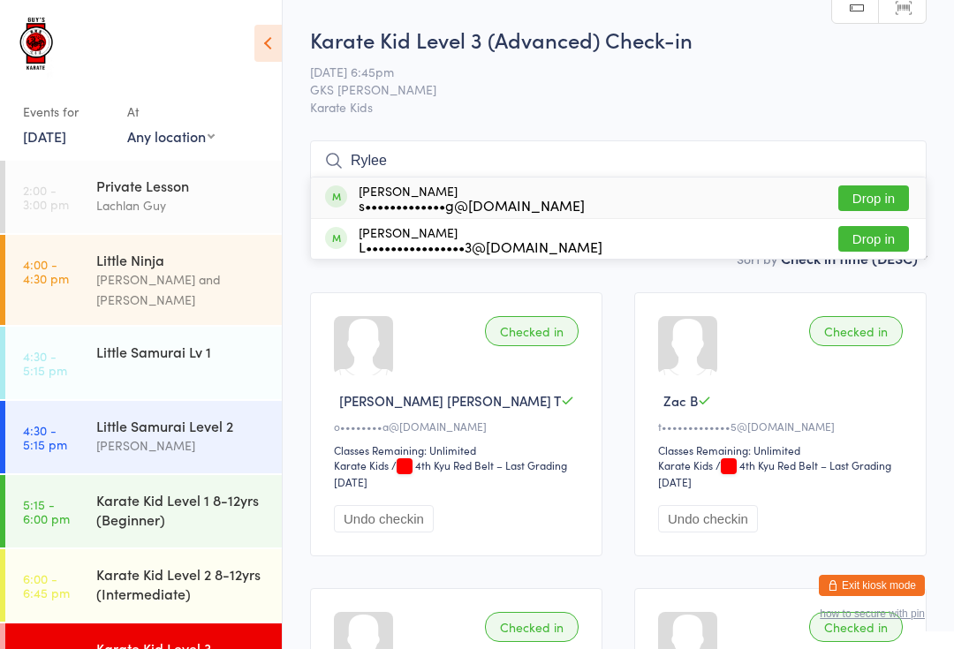
type input "Rylee"
click at [891, 201] on button "Drop in" at bounding box center [873, 199] width 71 height 26
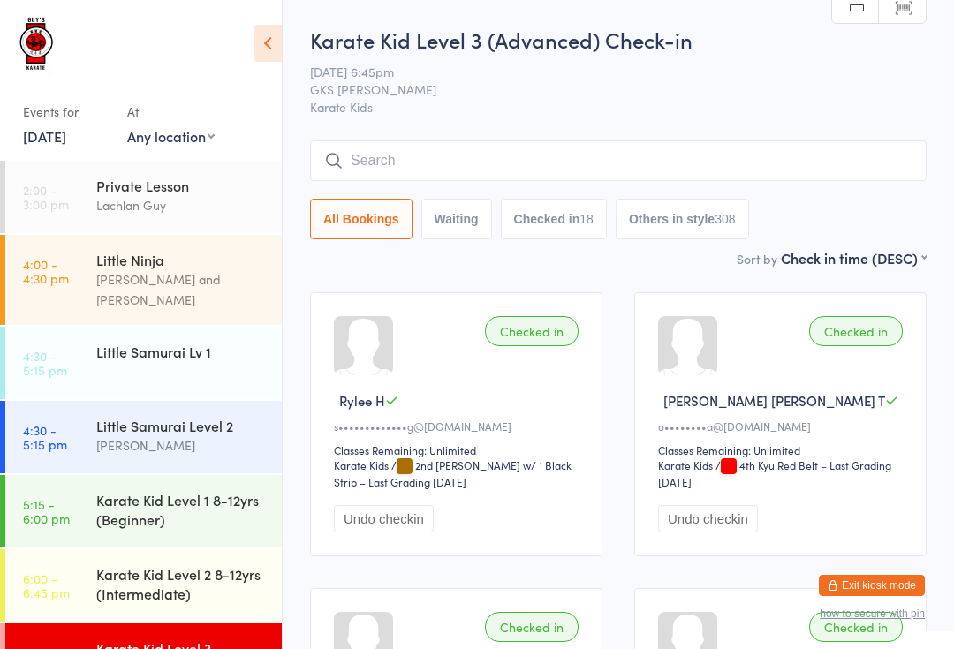
click at [431, 148] on input "search" at bounding box center [618, 160] width 617 height 41
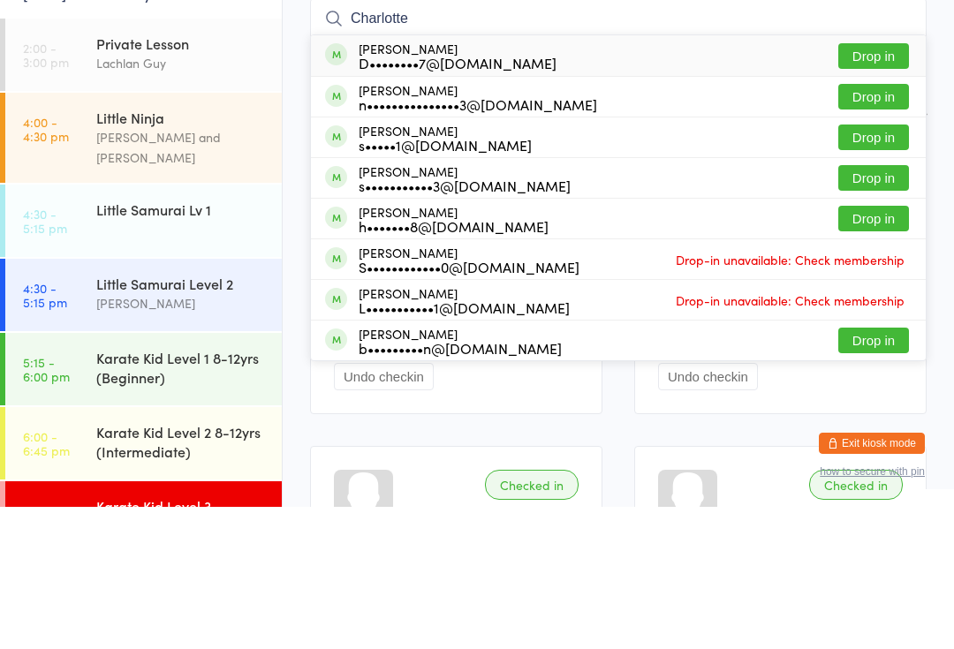
type input "Charlotte"
click at [452, 184] on div "[PERSON_NAME] D••••••••7@[DOMAIN_NAME]" at bounding box center [458, 198] width 198 height 28
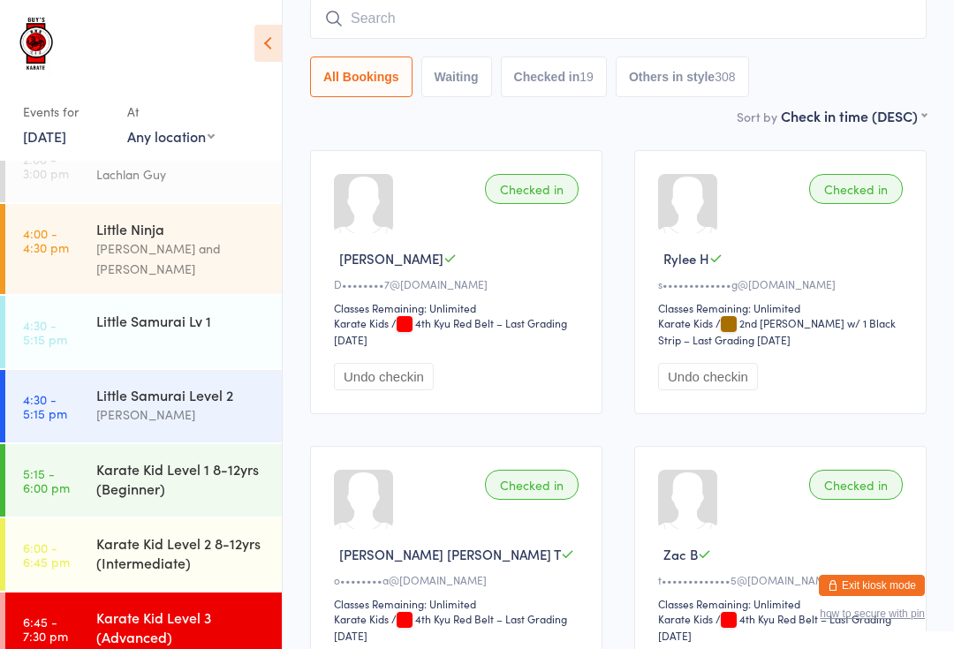
scroll to position [31, 0]
click at [853, 12] on input "search" at bounding box center [618, 18] width 617 height 41
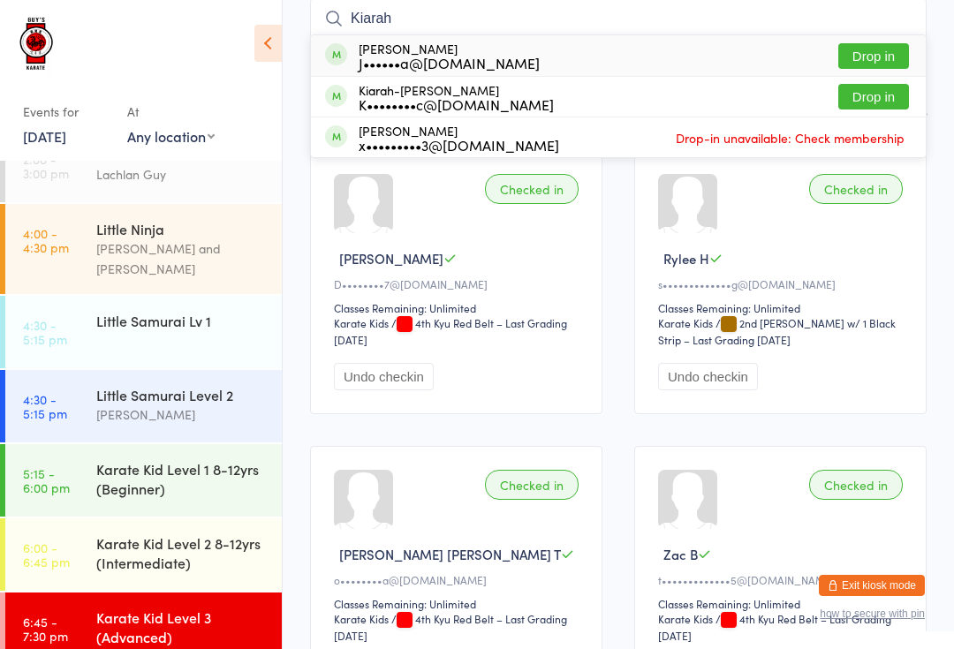
type input "Kiarah"
click at [873, 96] on button "Drop in" at bounding box center [873, 97] width 71 height 26
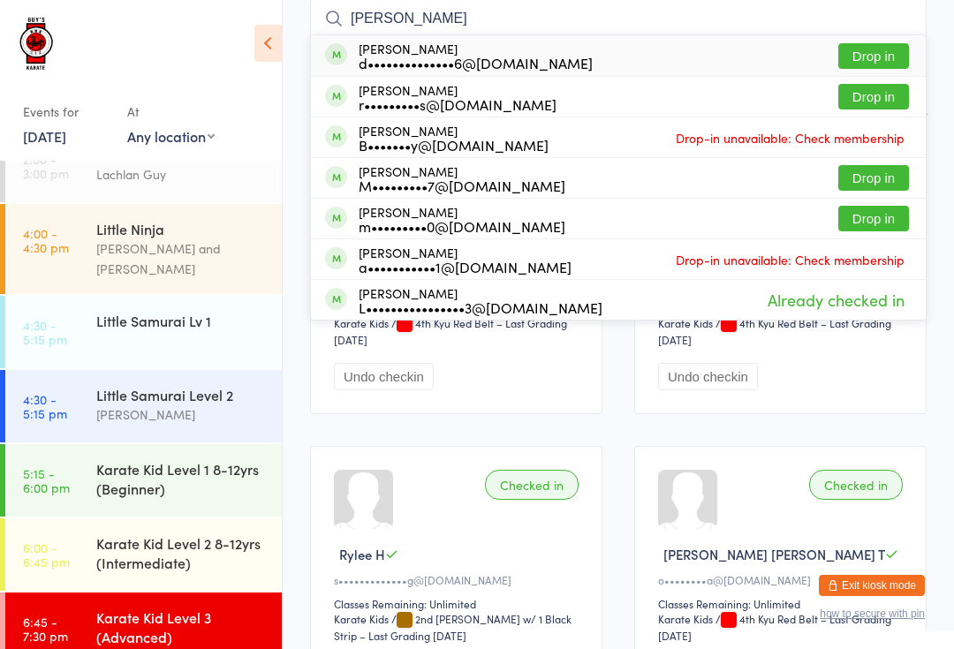
type input "[PERSON_NAME]"
click at [890, 48] on button "Drop in" at bounding box center [873, 56] width 71 height 26
